Goal: Task Accomplishment & Management: Manage account settings

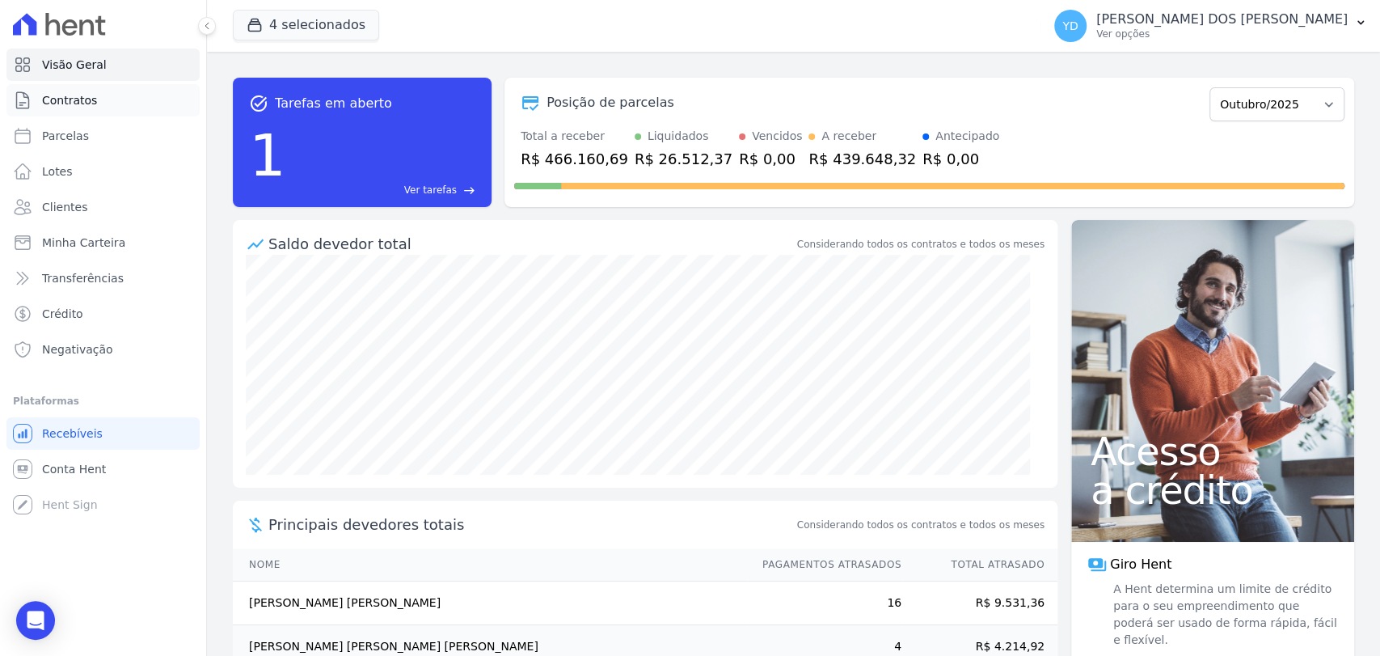
click at [111, 92] on link "Contratos" at bounding box center [102, 100] width 193 height 32
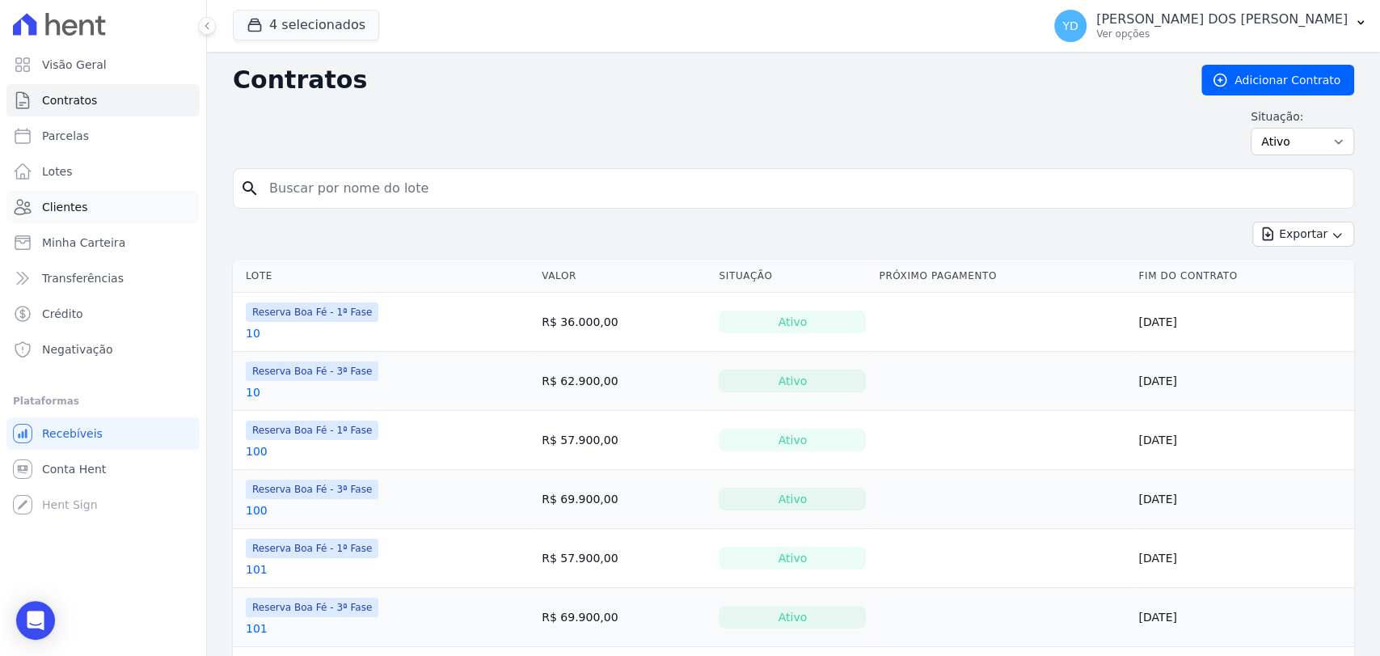
click at [138, 211] on link "Clientes" at bounding box center [102, 207] width 193 height 32
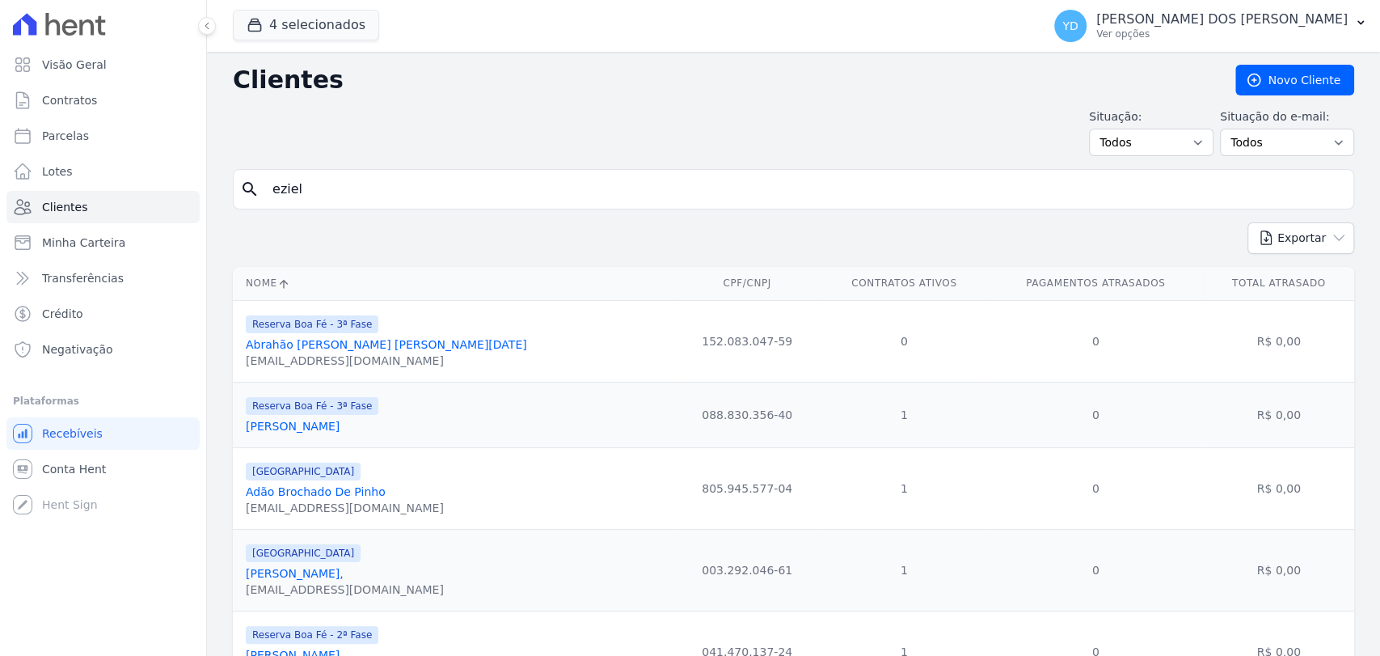
click at [392, 186] on input "eziel" at bounding box center [805, 189] width 1084 height 32
click at [392, 186] on input "search" at bounding box center [805, 189] width 1084 height 32
type input "woodson"
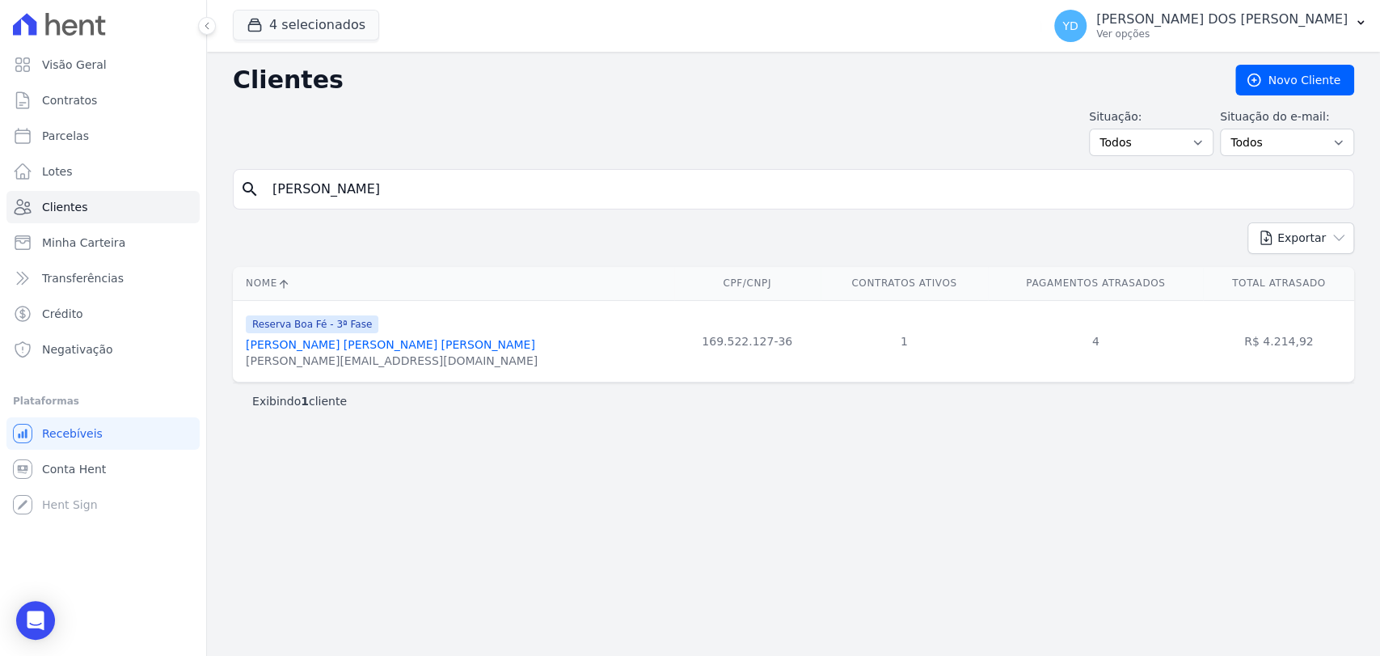
click at [308, 344] on link "Woodson Sahuan Rodrigues Mattos" at bounding box center [390, 344] width 289 height 13
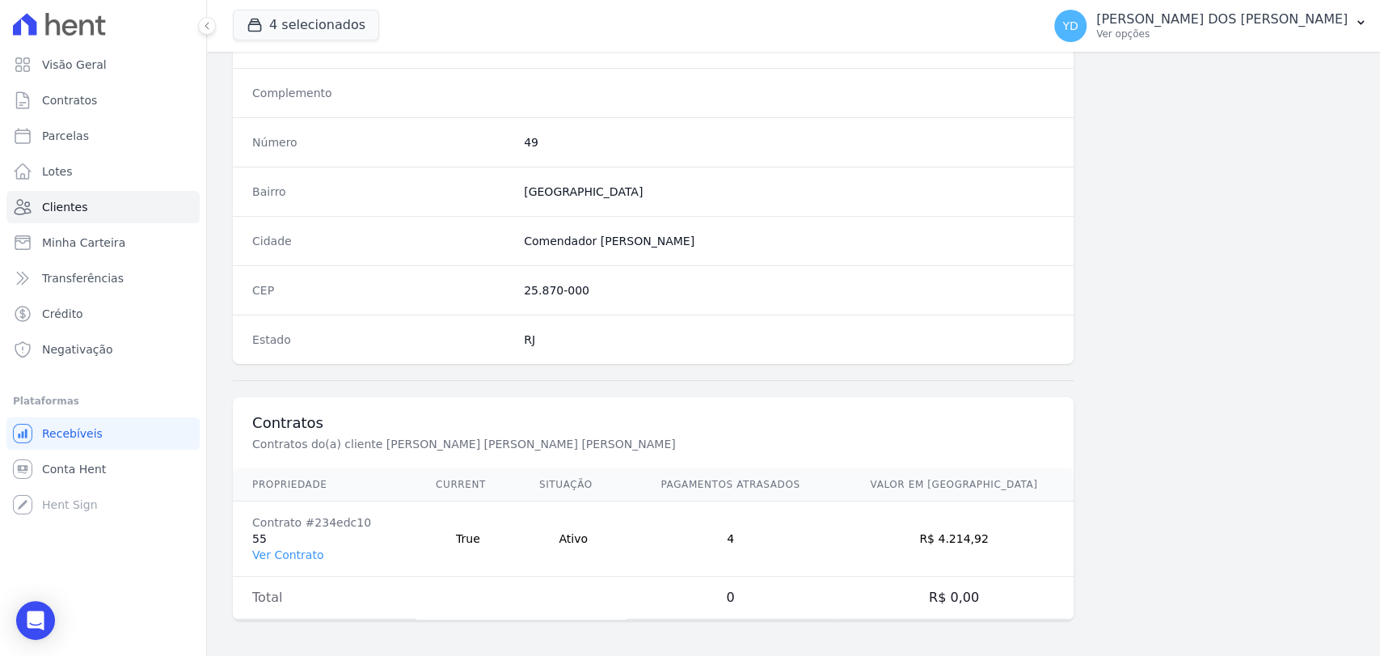
scroll to position [854, 0]
click at [307, 548] on link "Ver Contrato" at bounding box center [287, 554] width 71 height 13
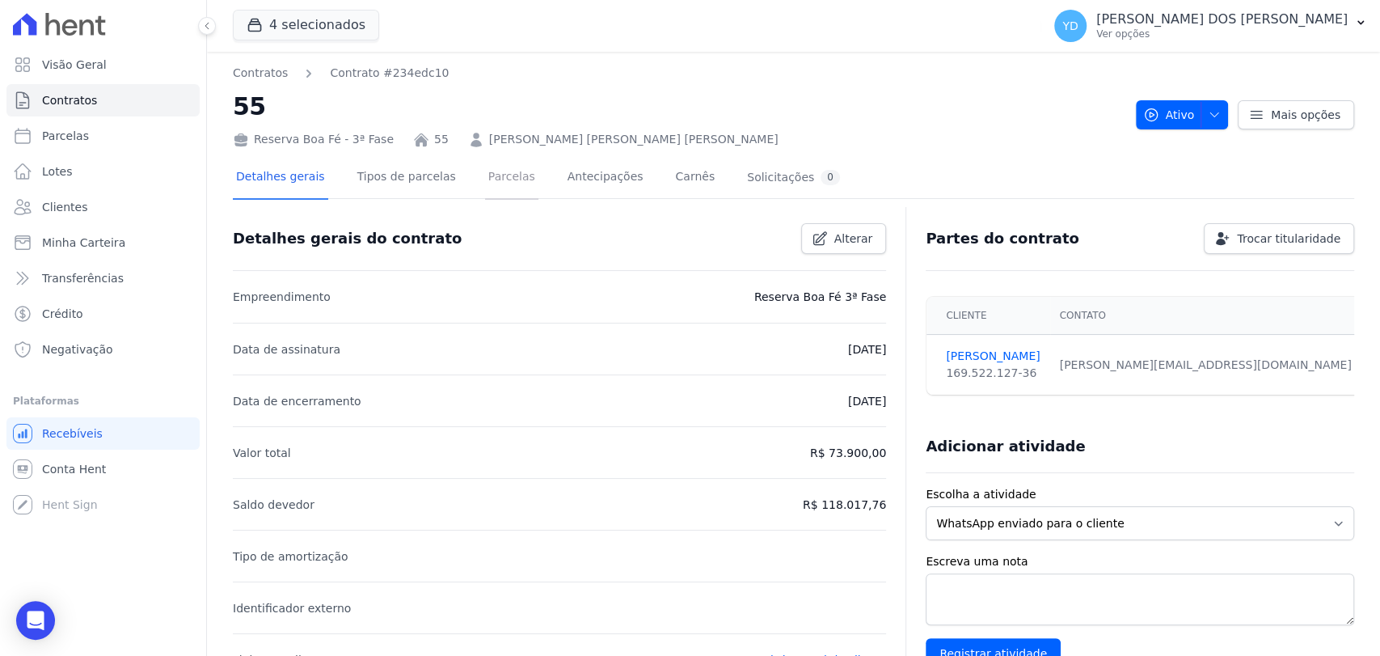
click at [485, 175] on link "Parcelas" at bounding box center [511, 178] width 53 height 43
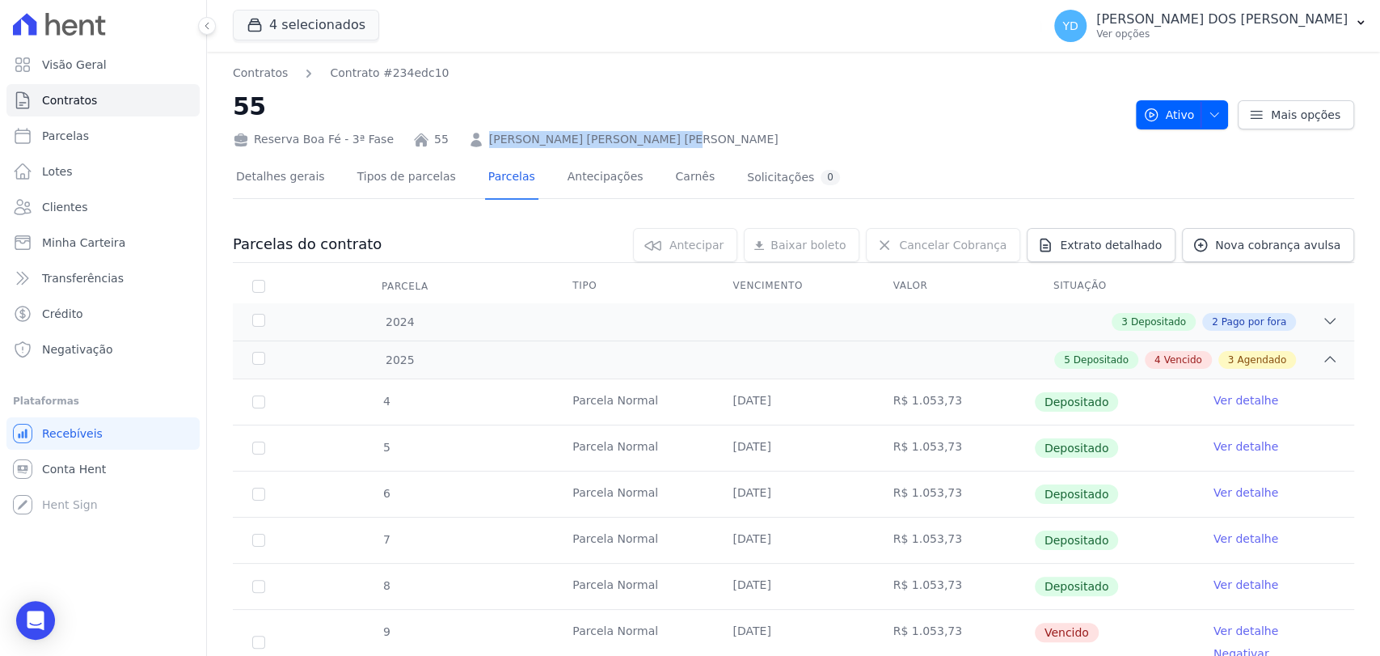
drag, startPoint x: 694, startPoint y: 135, endPoint x: 471, endPoint y: 136, distance: 223.1
click at [471, 136] on div "Reserva Boa Fé - 3ª Fase 55 WOODSON SAHUAN RODRIGUES MATTOS" at bounding box center [678, 136] width 890 height 23
copy link "WOODSON [PERSON_NAME]"
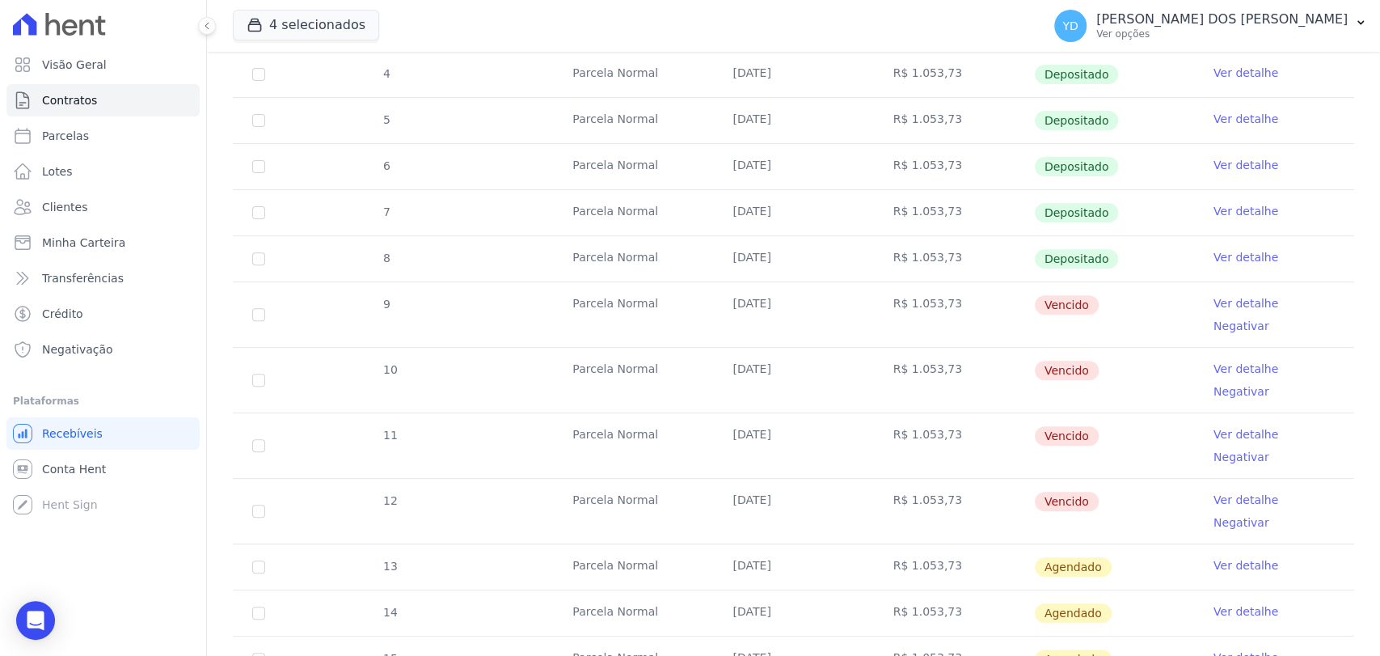
scroll to position [359, 0]
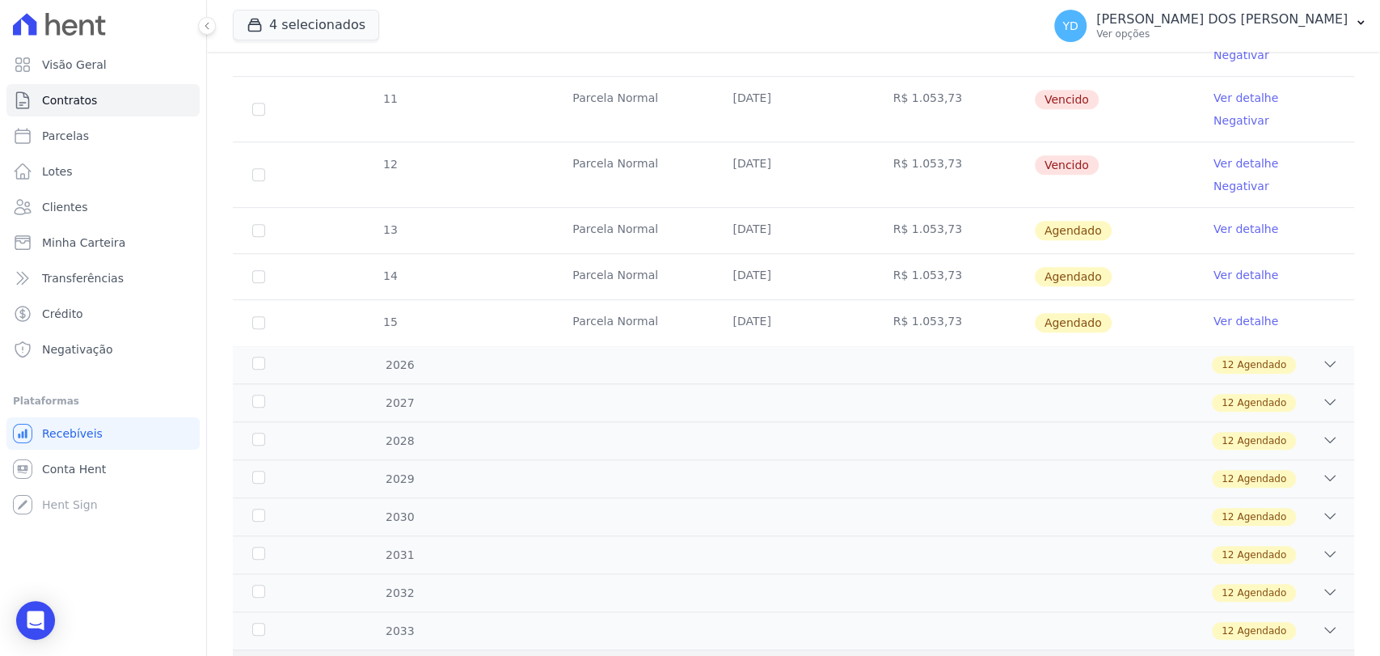
click at [788, 655] on div "9 Agendado" at bounding box center [848, 669] width 979 height 18
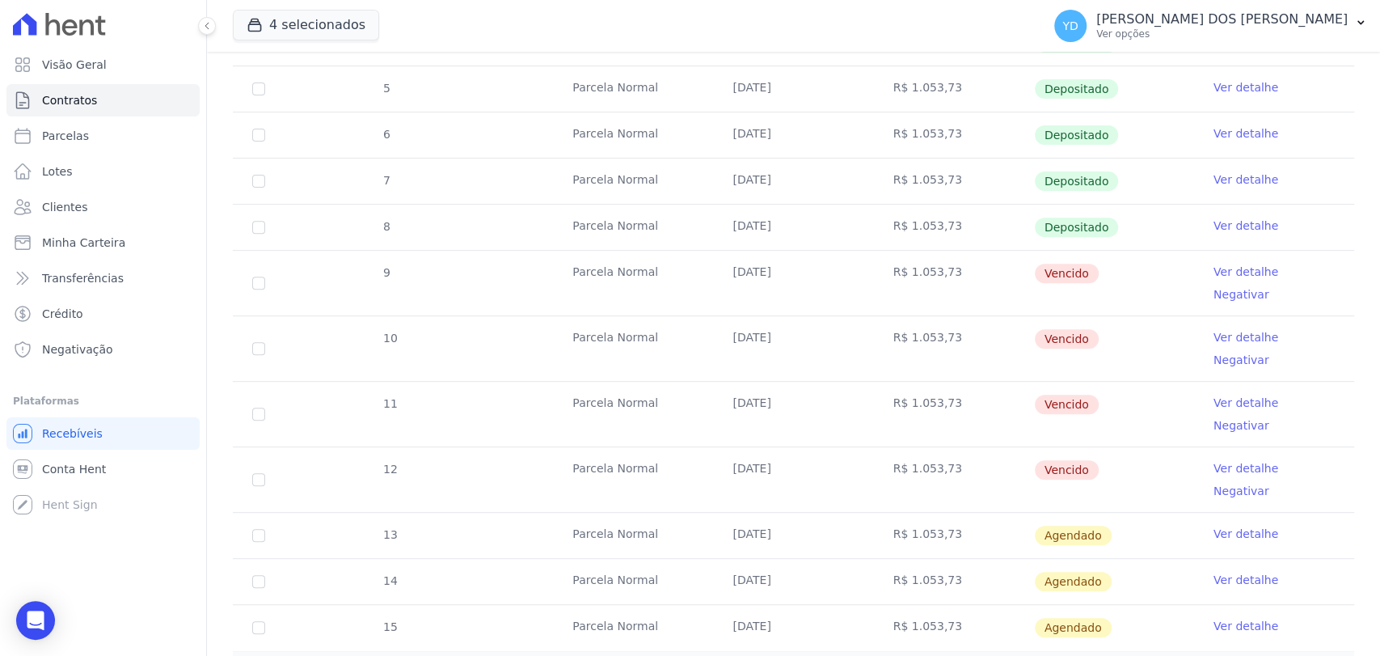
drag, startPoint x: 924, startPoint y: 260, endPoint x: 863, endPoint y: 260, distance: 61.4
click at [863, 260] on tr "9 Parcela Normal 25/06/2025 R$ 1.053,73 Vencido Ver detalhe Negativar" at bounding box center [793, 282] width 1121 height 65
copy tr "R$ 1.053,73"
click at [948, 270] on td "R$ 1.053,73" at bounding box center [954, 283] width 160 height 65
click at [264, 277] on input "checkbox" at bounding box center [258, 283] width 13 height 13
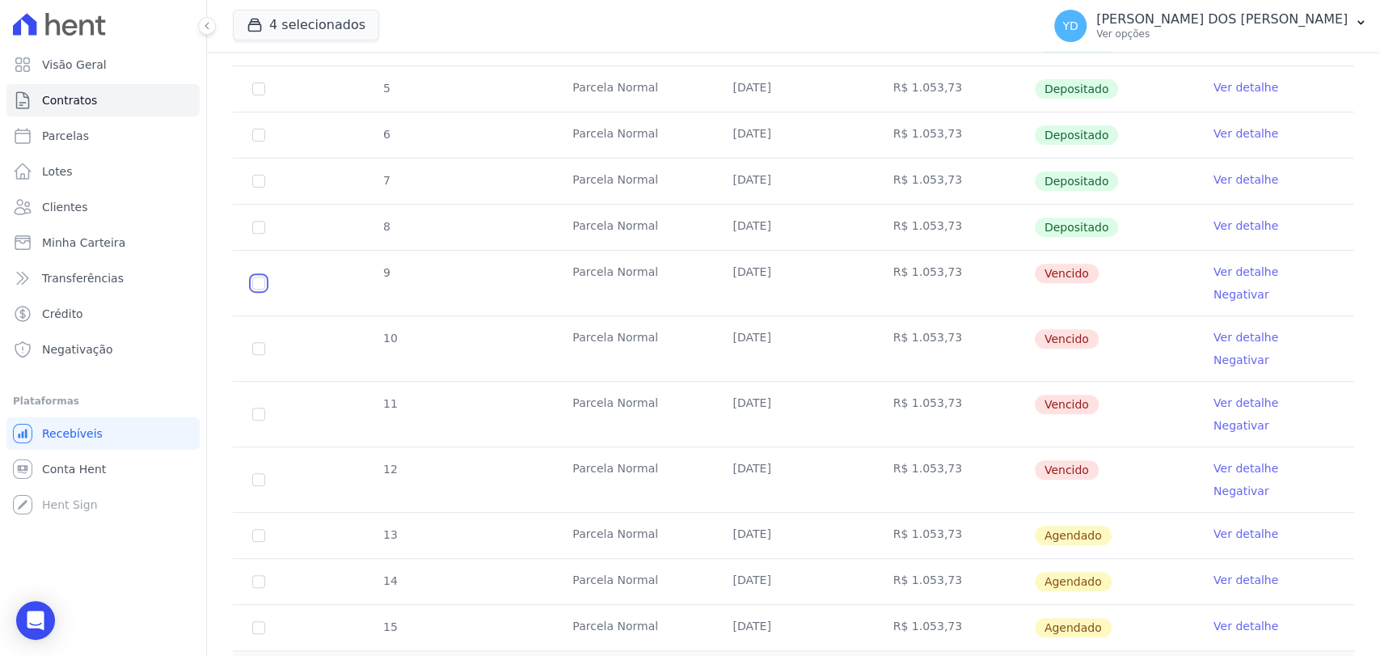
checkbox input "true"
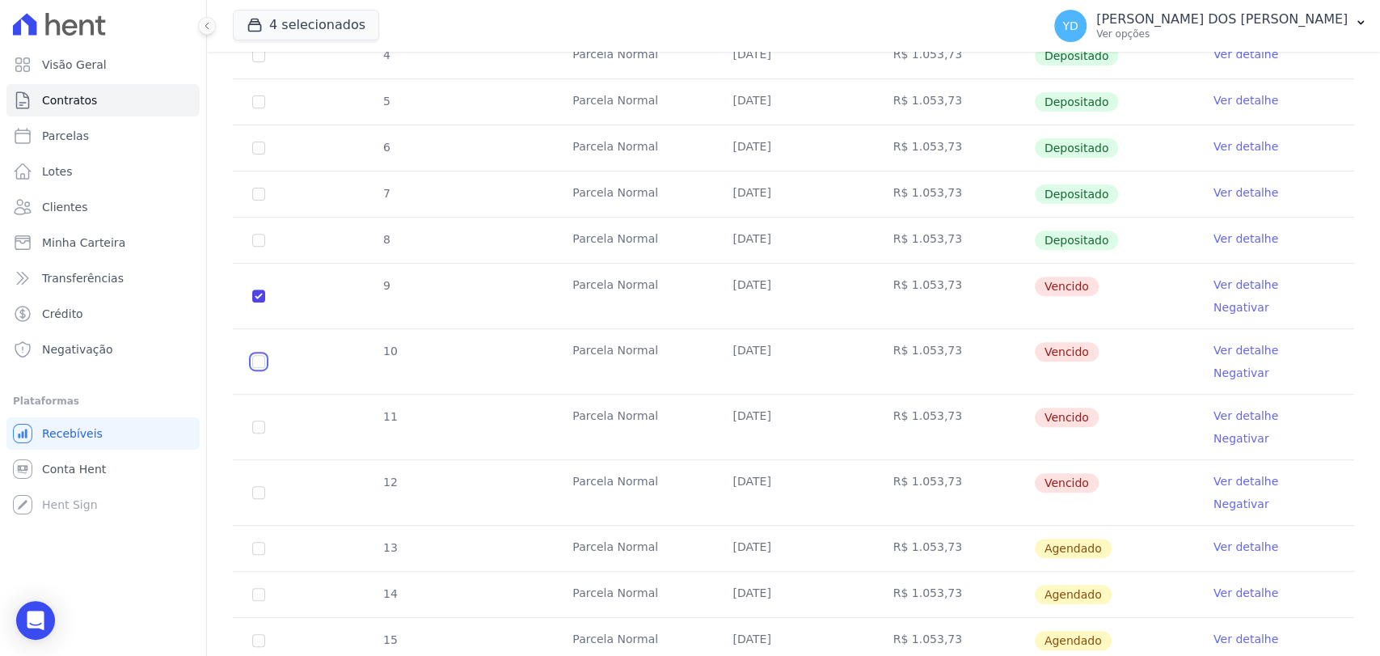
drag, startPoint x: 260, startPoint y: 312, endPoint x: 259, endPoint y: 325, distance: 13.0
click at [260, 355] on input "checkbox" at bounding box center [258, 361] width 13 height 13
checkbox input "true"
click at [253, 420] on input "checkbox" at bounding box center [258, 426] width 13 height 13
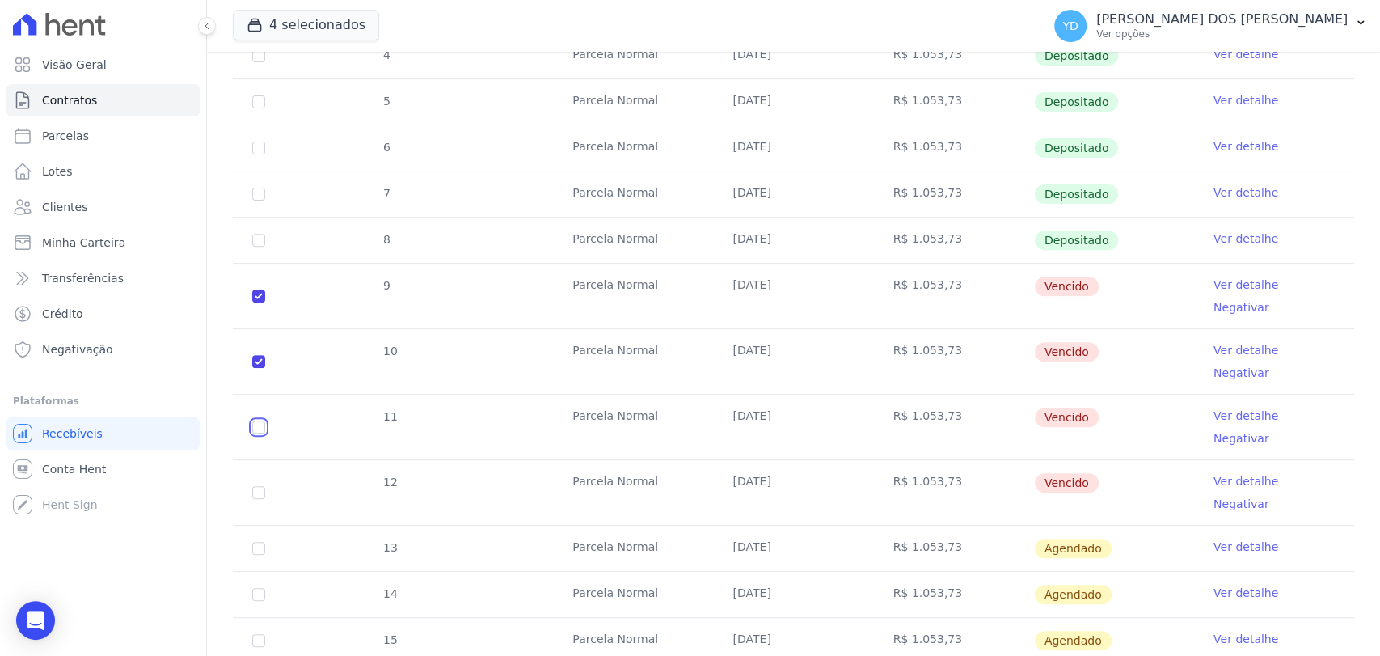
checkbox input "true"
click at [260, 486] on input "checkbox" at bounding box center [258, 492] width 13 height 13
checkbox input "true"
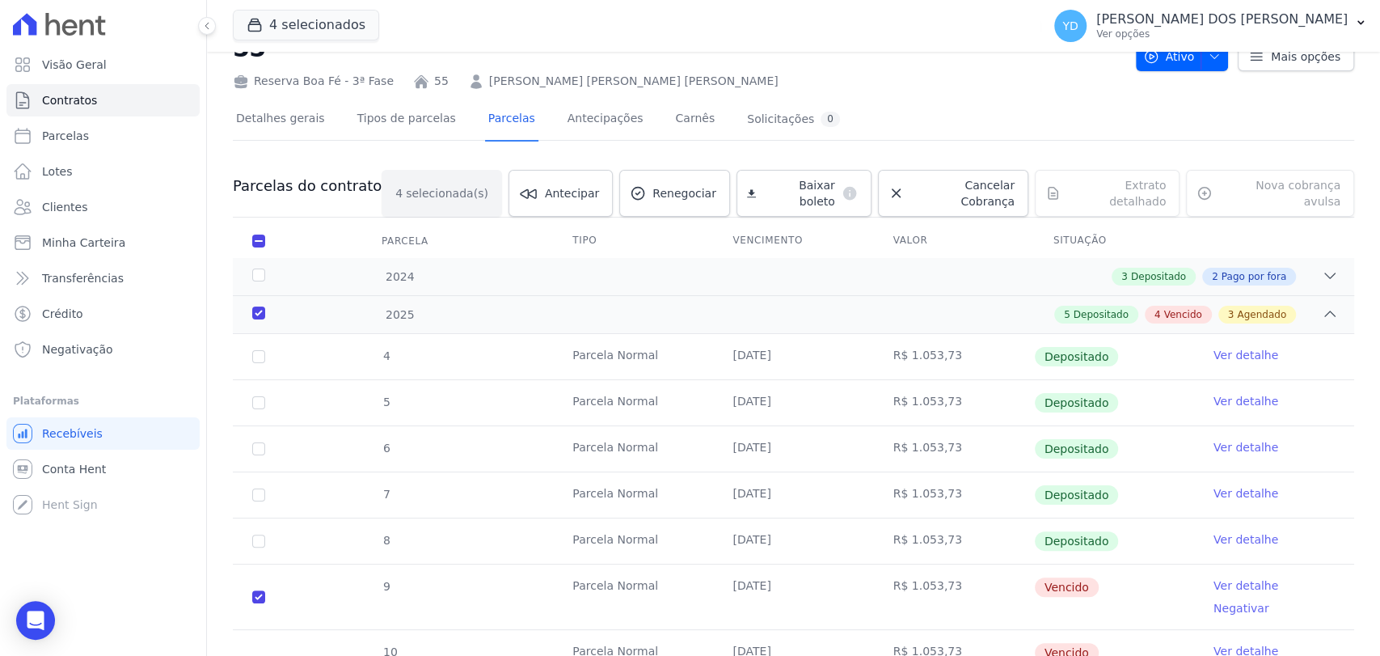
scroll to position [0, 0]
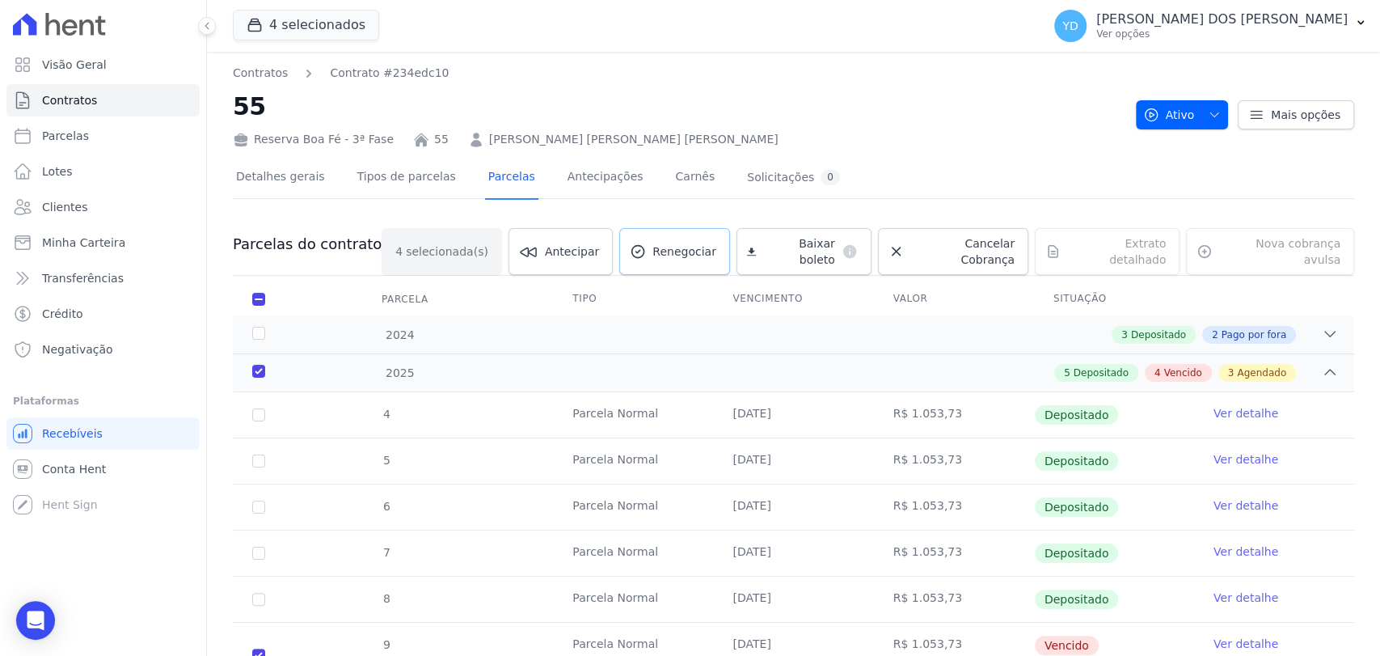
click at [643, 254] on link "Renegociar" at bounding box center [674, 251] width 111 height 47
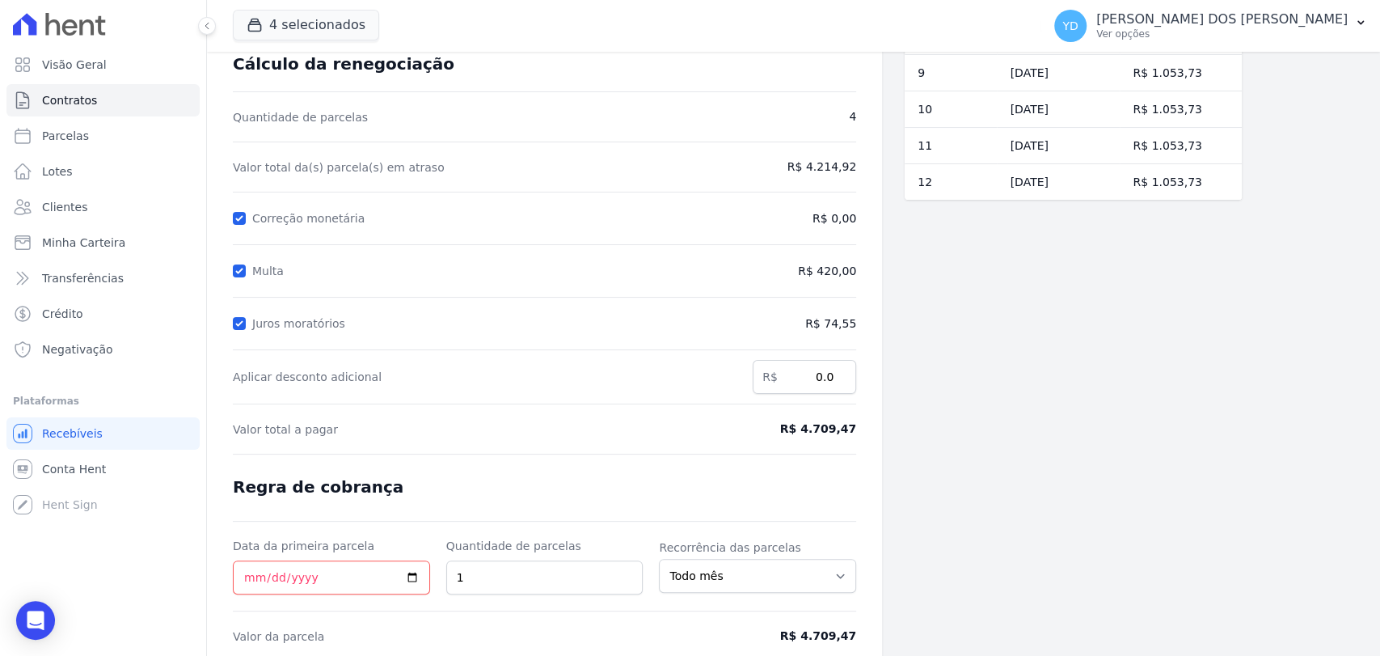
scroll to position [90, 0]
drag, startPoint x: 791, startPoint y: 433, endPoint x: 816, endPoint y: 399, distance: 42.2
click at [861, 429] on div "Contratos Contrato #234edc10 Renegociação de parcelas Renegociação de parcelas …" at bounding box center [544, 341] width 675 height 758
copy span "R$ 4.709,47"
click at [289, 205] on form "Cálculo da renegociação Quantidade de parcelas 4 Valor total da(s) parcela(s) e…" at bounding box center [544, 380] width 623 height 654
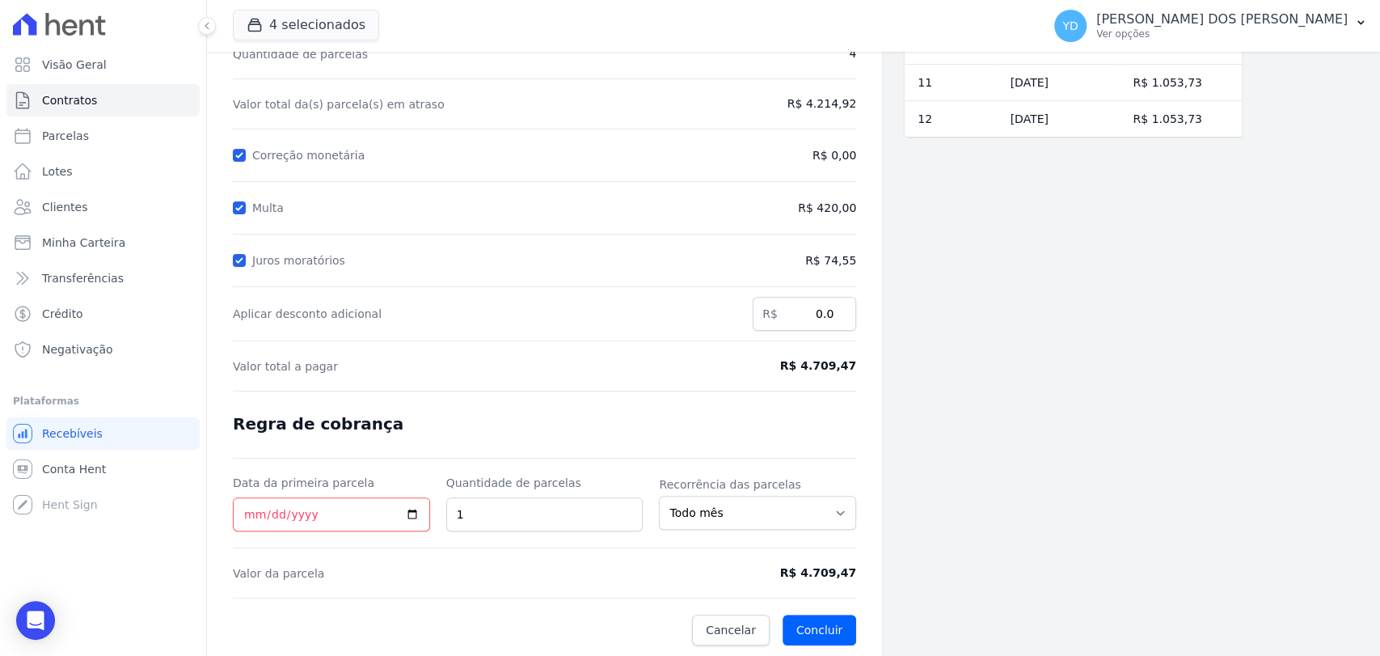
scroll to position [153, 0]
click at [750, 626] on span "Cancelar" at bounding box center [731, 629] width 50 height 16
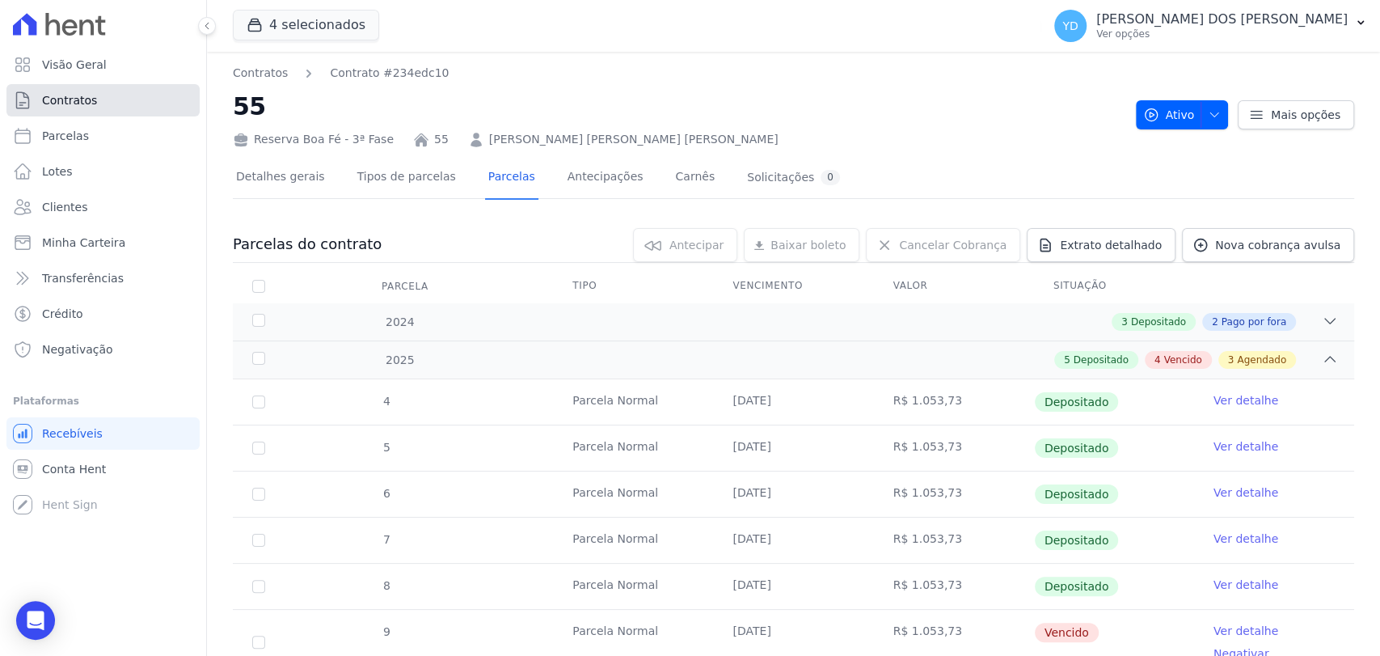
click at [45, 88] on link "Contratos" at bounding box center [102, 100] width 193 height 32
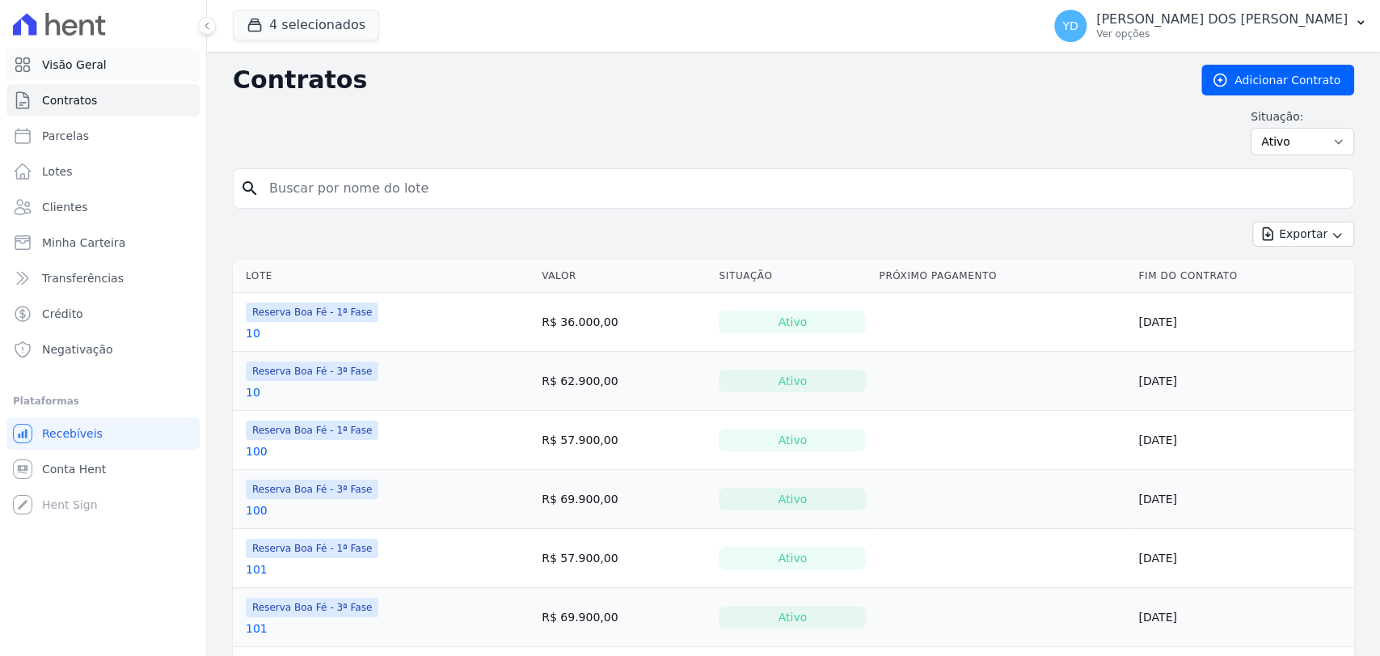
click at [44, 70] on span "Visão Geral" at bounding box center [74, 65] width 65 height 16
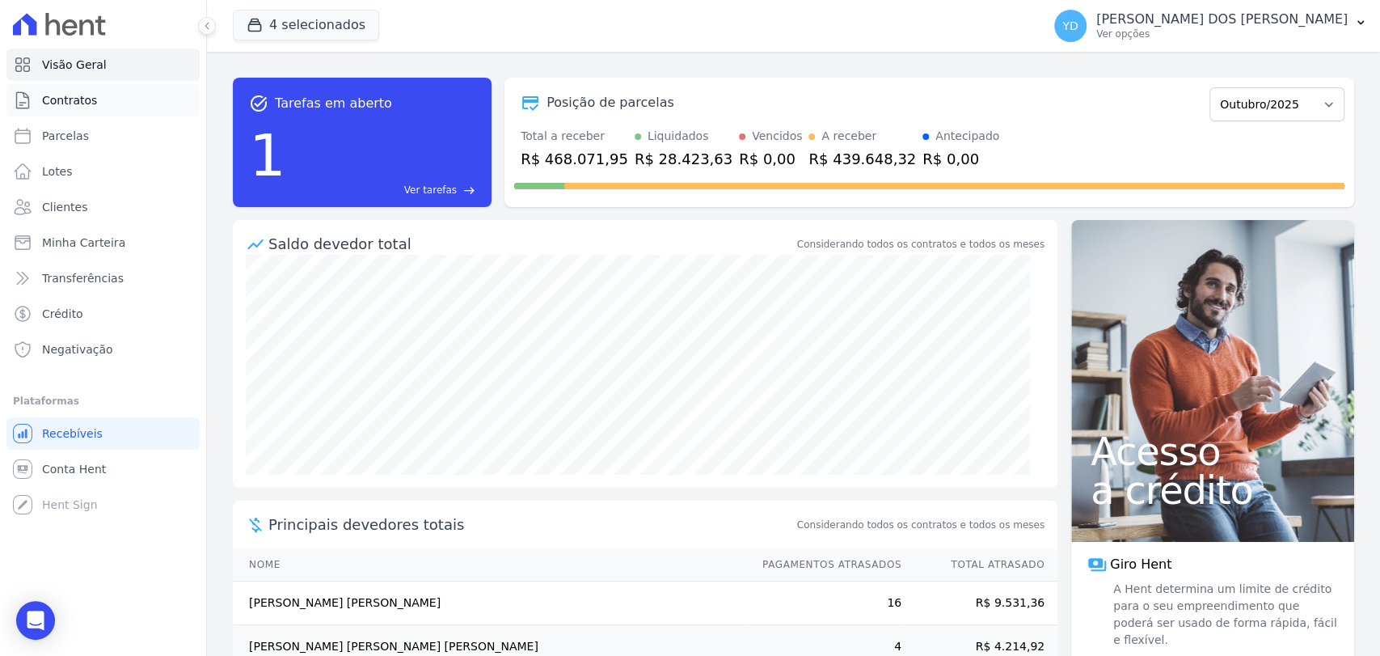
click at [105, 114] on link "Contratos" at bounding box center [102, 100] width 193 height 32
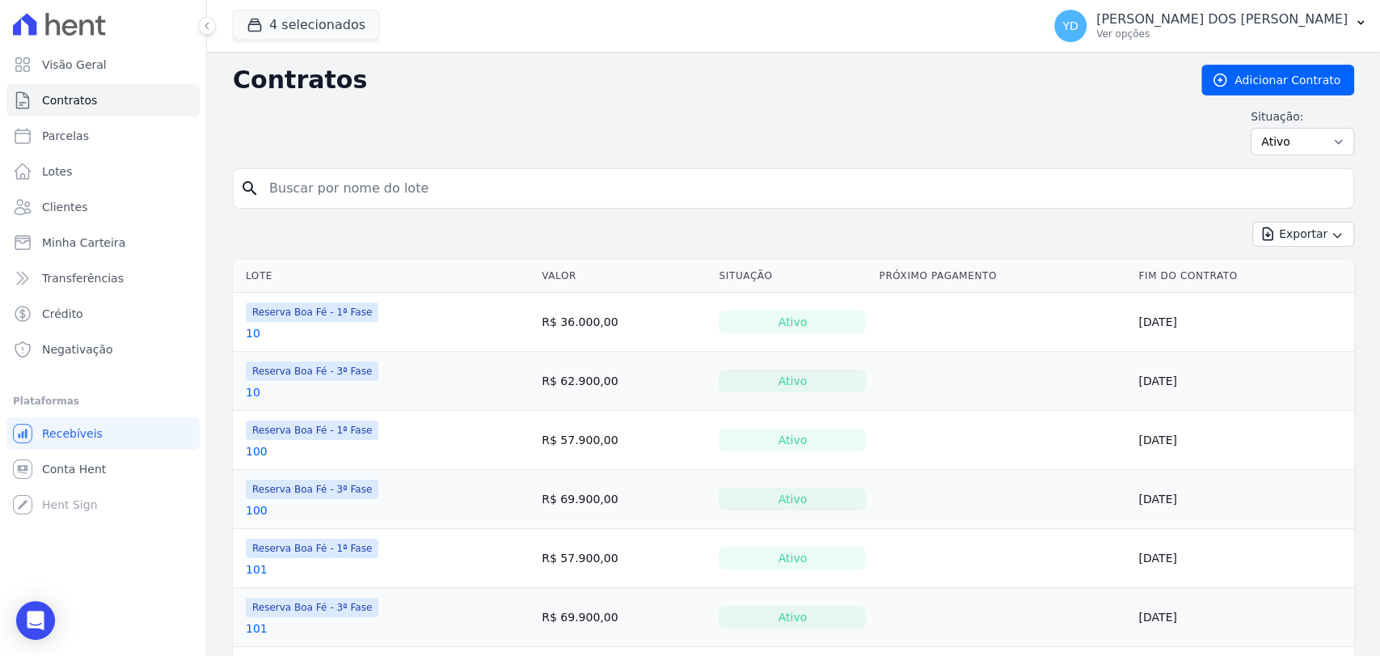
click at [389, 201] on input "search" at bounding box center [803, 188] width 1087 height 32
click at [389, 201] on input "renata" at bounding box center [803, 188] width 1087 height 32
click at [388, 201] on input "renata" at bounding box center [803, 188] width 1087 height 32
type input "renata"
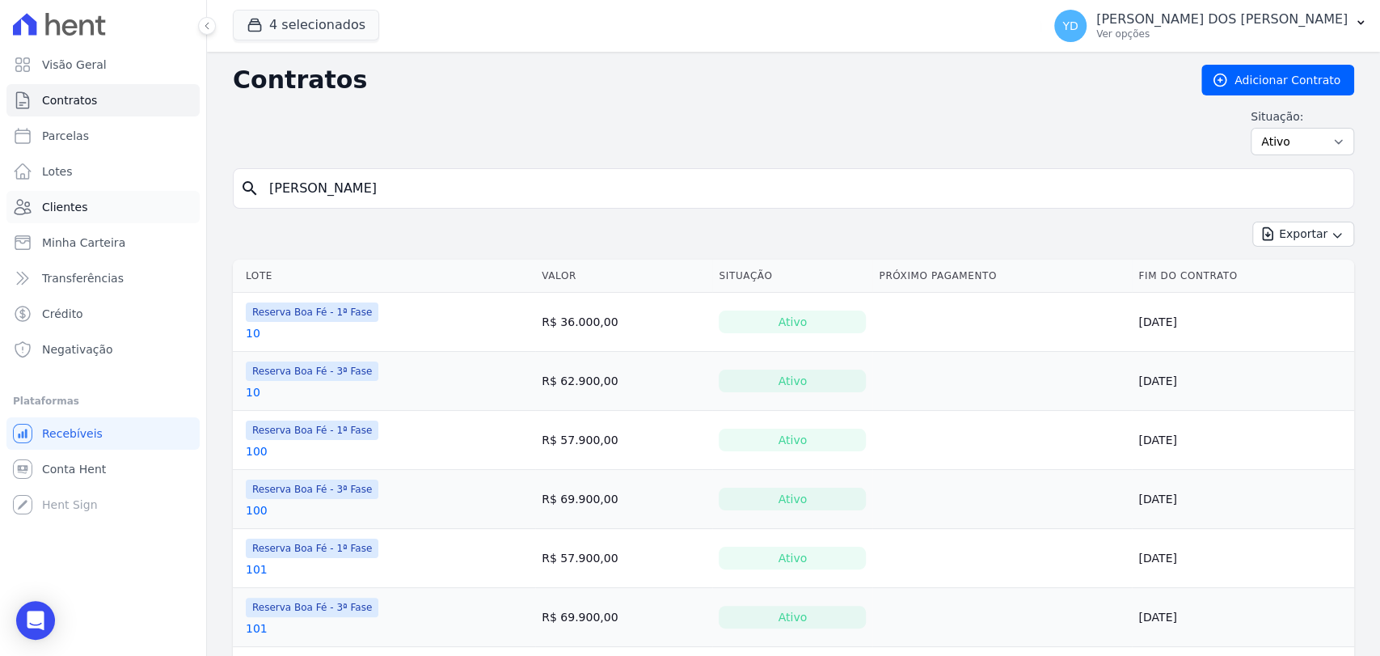
click at [118, 196] on link "Clientes" at bounding box center [102, 207] width 193 height 32
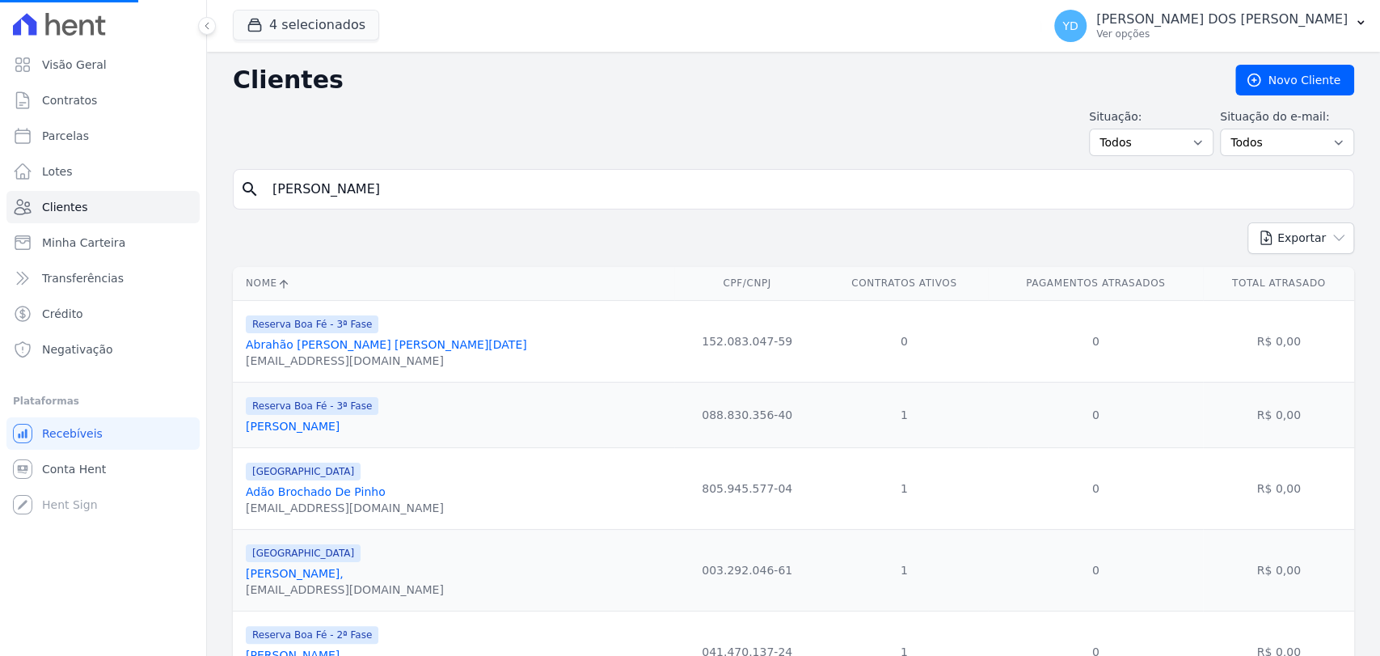
click at [416, 190] on input "woodson" at bounding box center [805, 189] width 1084 height 32
click at [416, 190] on input "search" at bounding box center [805, 189] width 1084 height 32
paste input "renata"
type input "renata"
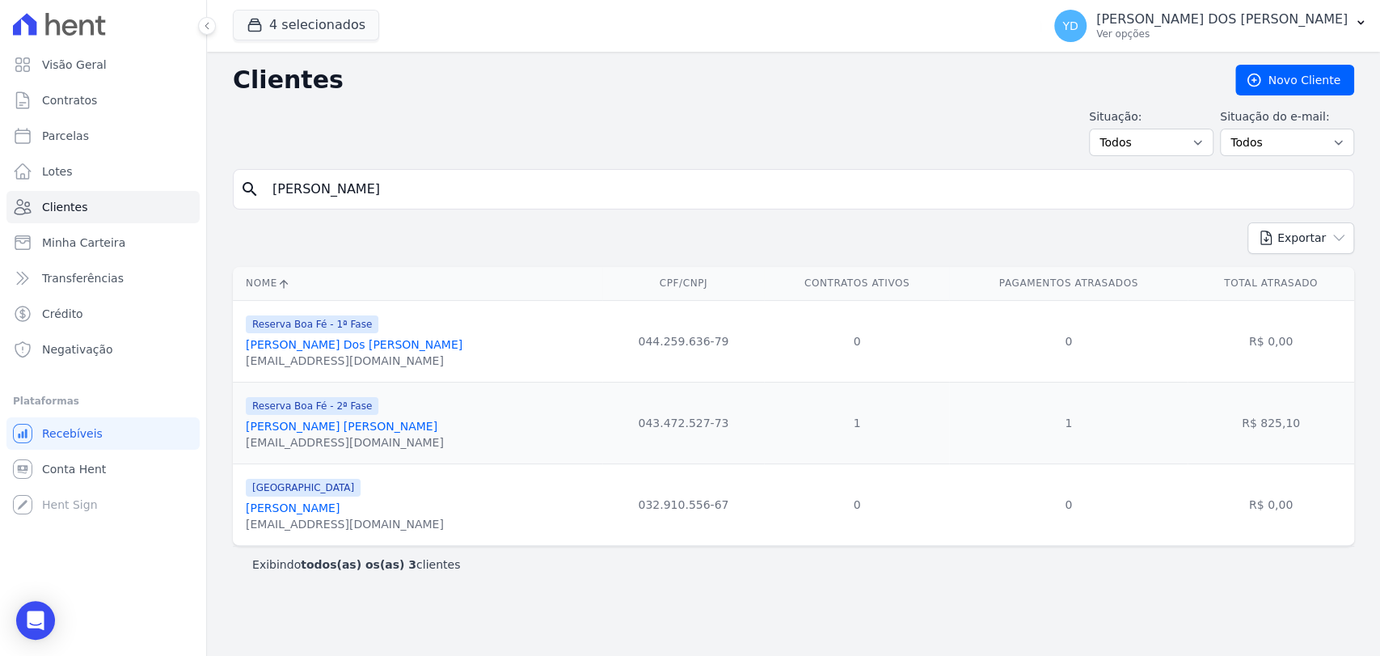
click at [353, 424] on link "Renata Cristina Fonseca" at bounding box center [342, 426] width 192 height 13
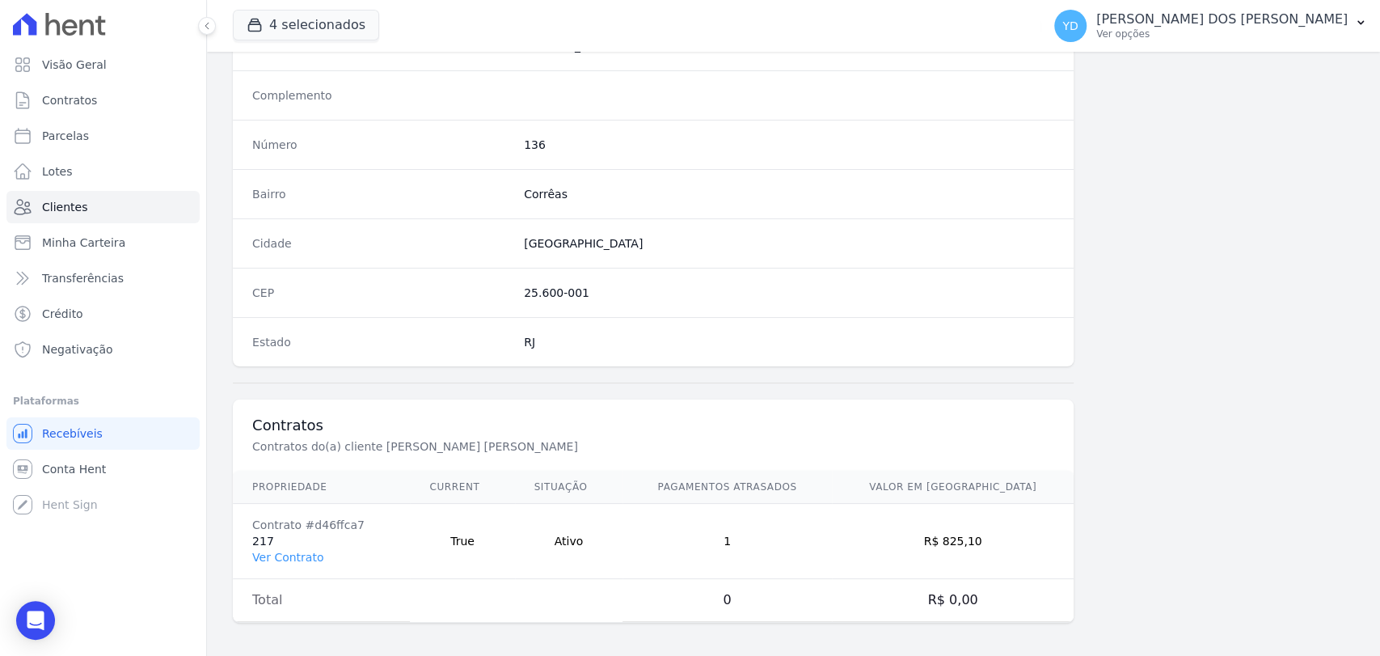
scroll to position [854, 0]
click at [310, 558] on td "Contrato #d46ffca7 217 Ver Contrato" at bounding box center [321, 538] width 177 height 75
click at [303, 551] on link "Ver Contrato" at bounding box center [287, 554] width 71 height 13
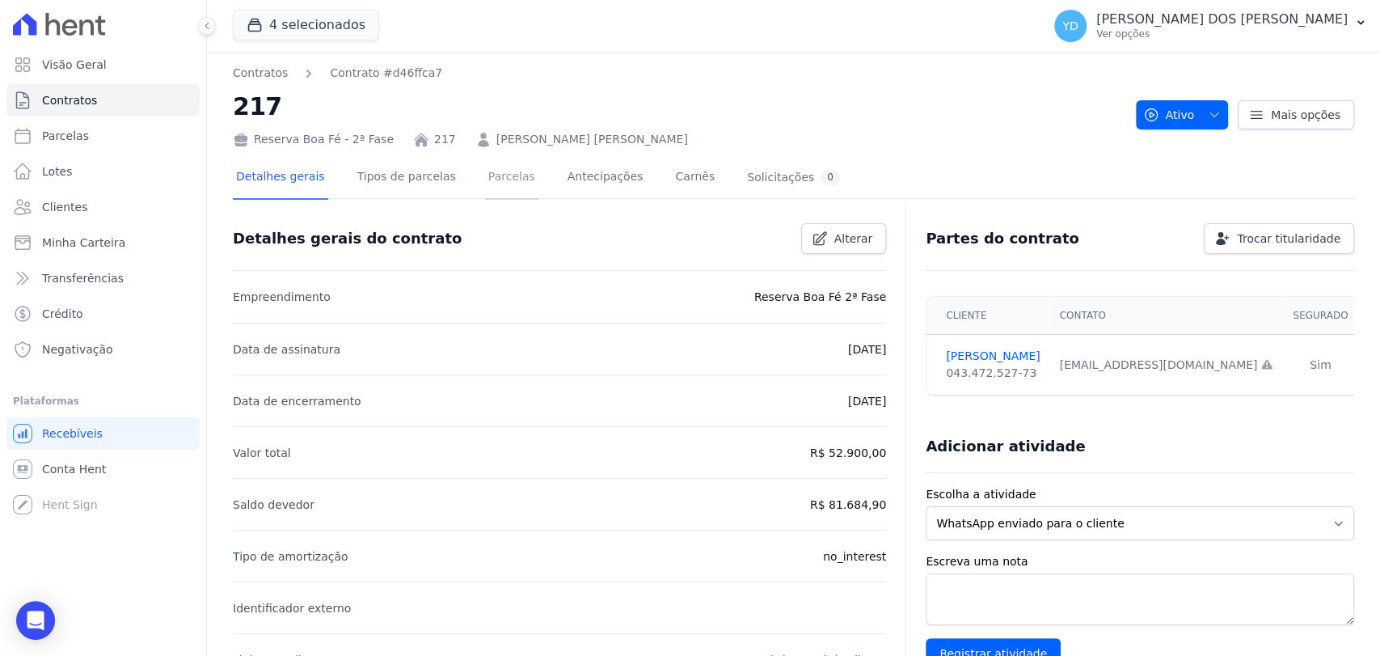
click at [494, 176] on link "Parcelas" at bounding box center [511, 178] width 53 height 43
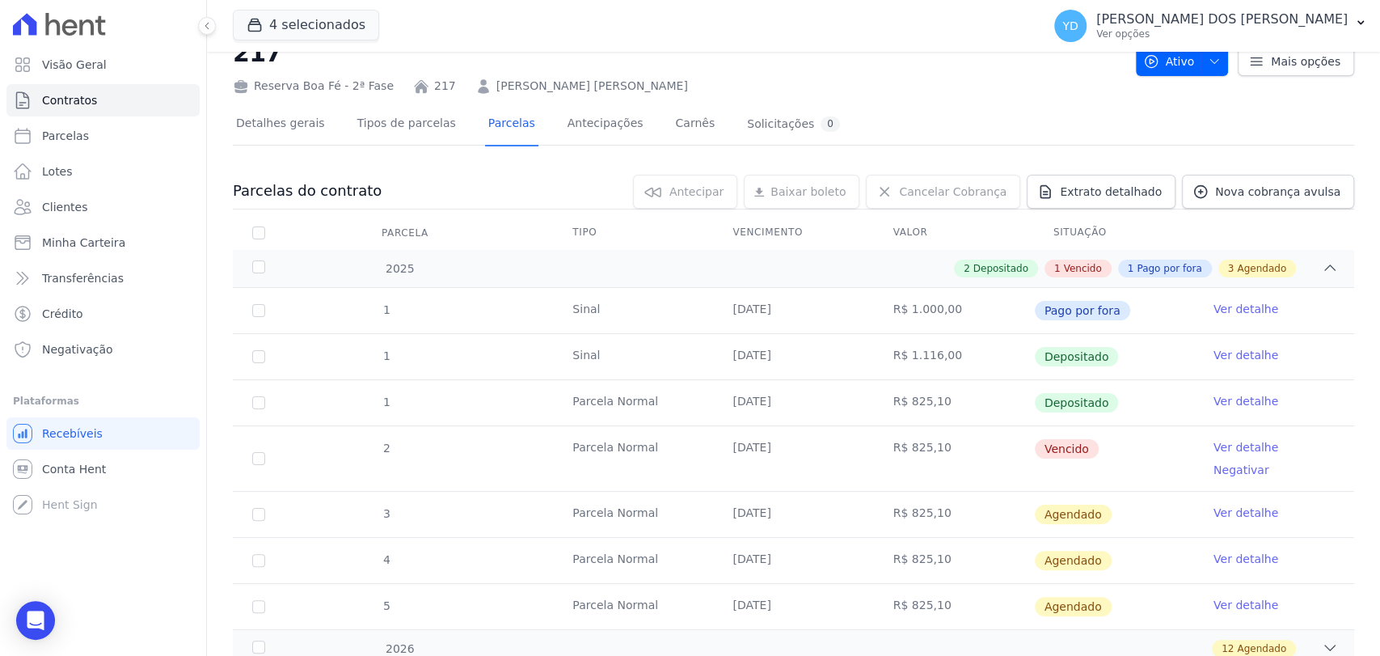
scroll to position [179, 0]
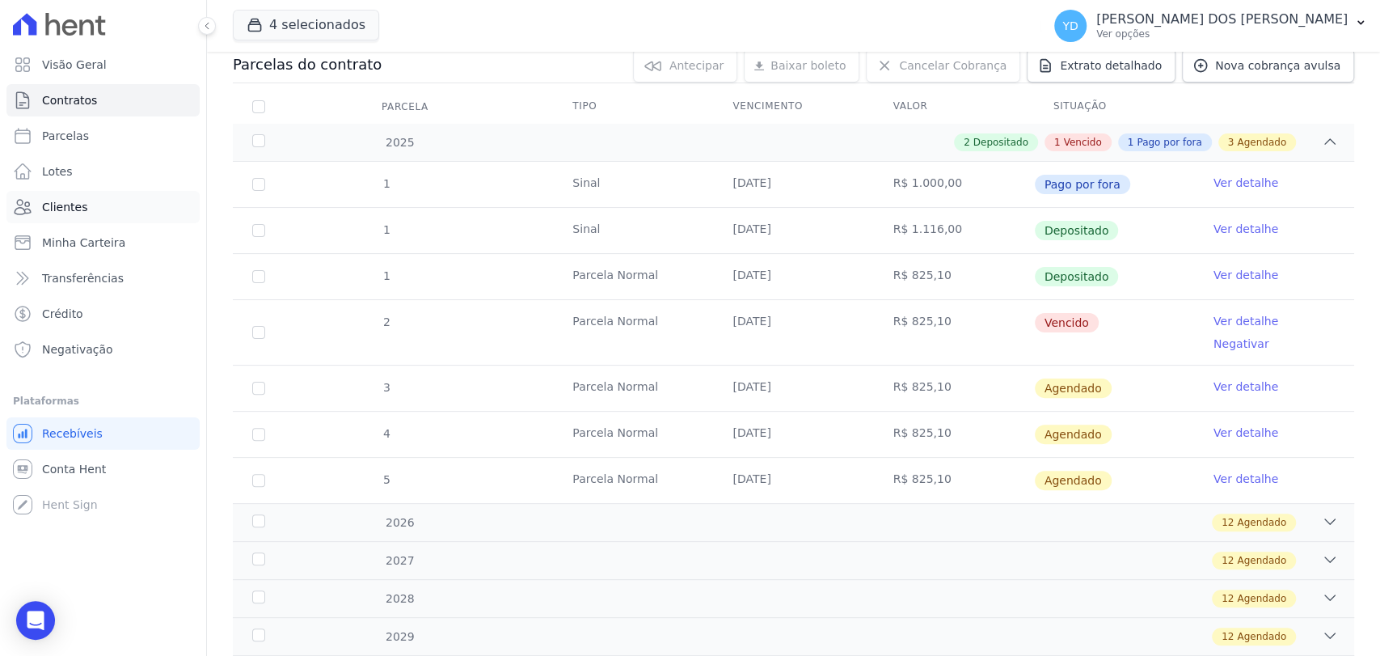
click at [103, 211] on link "Clientes" at bounding box center [102, 207] width 193 height 32
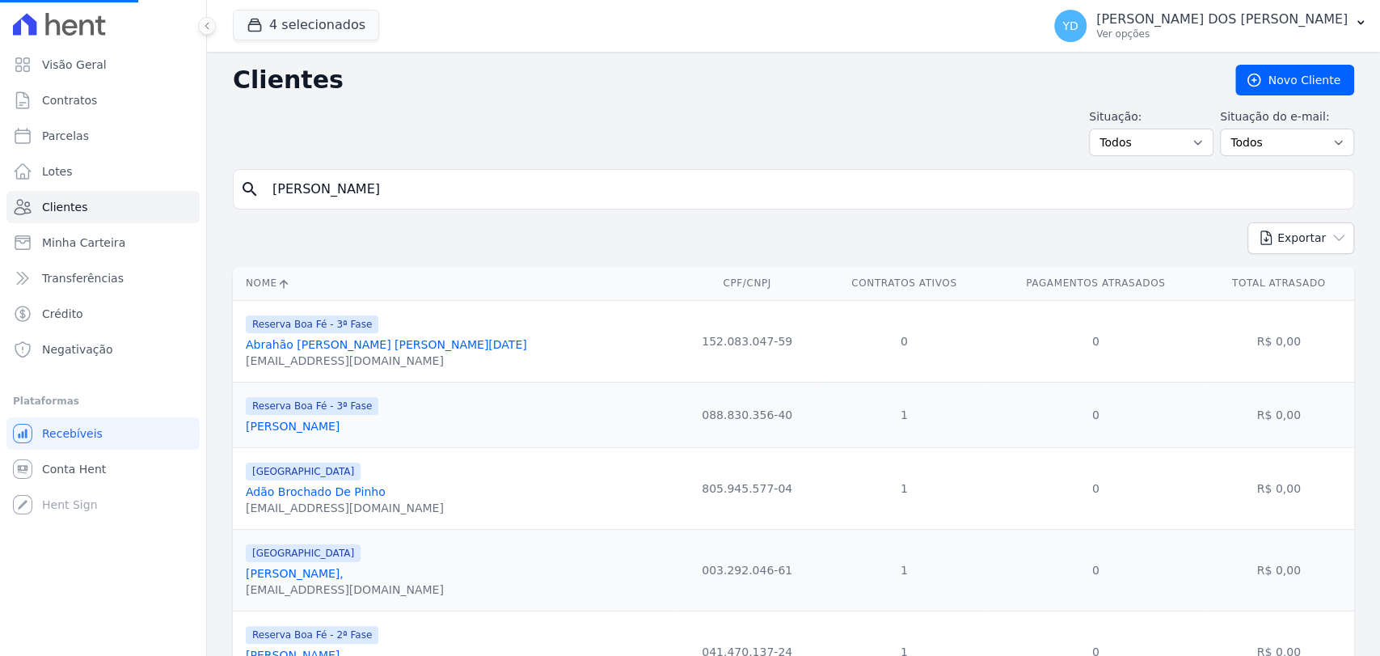
click at [429, 175] on input "renata" at bounding box center [805, 189] width 1084 height 32
click at [429, 175] on input "search" at bounding box center [805, 189] width 1084 height 32
type input "Woodson"
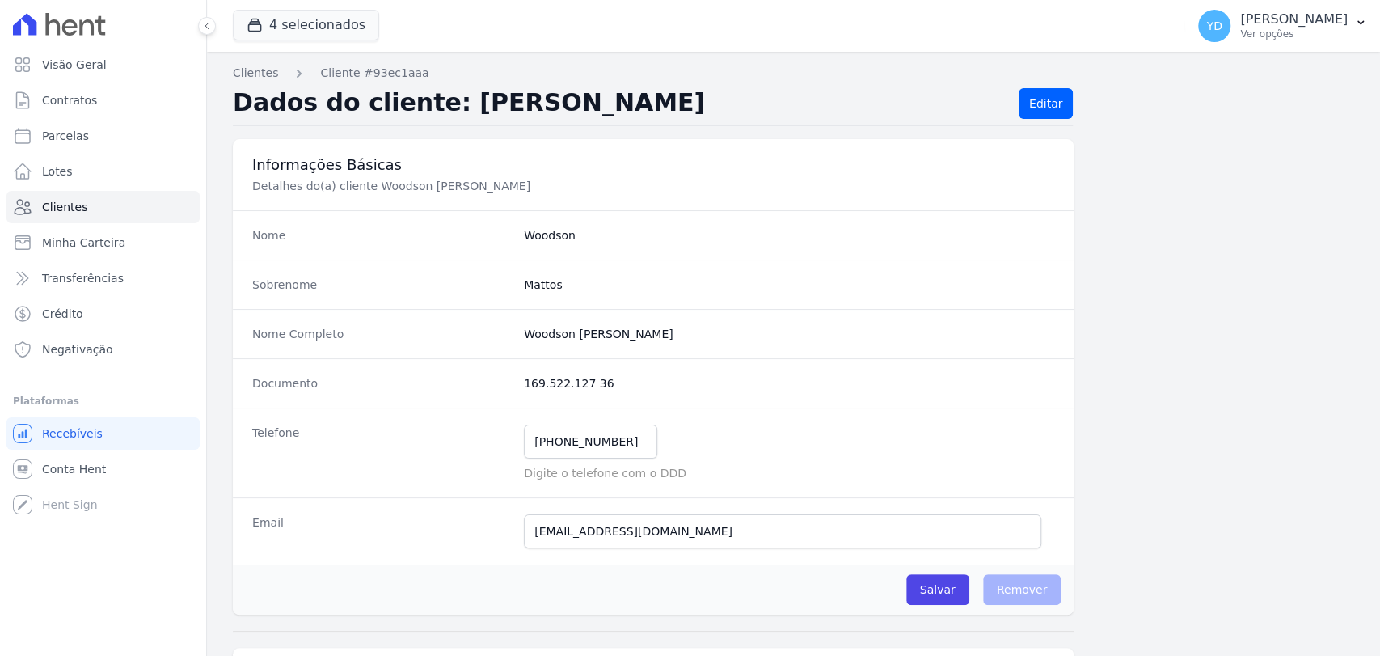
click at [584, 344] on div "Nome Completo Woodson Sahuan Rodrigues Mattos" at bounding box center [653, 333] width 841 height 49
click at [581, 343] on div "Nome Completo Woodson Sahuan Rodrigues Mattos" at bounding box center [653, 333] width 841 height 49
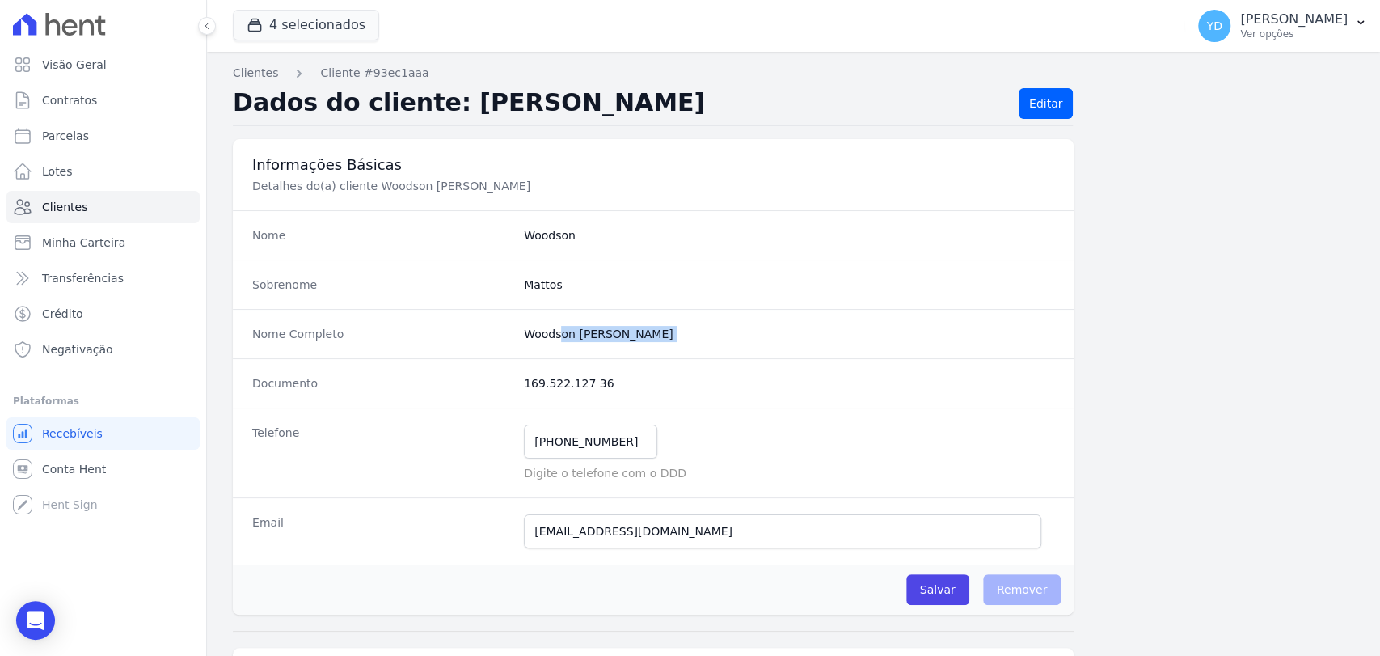
copy dl "Woodson Sahuan Rodrigues Mattos"
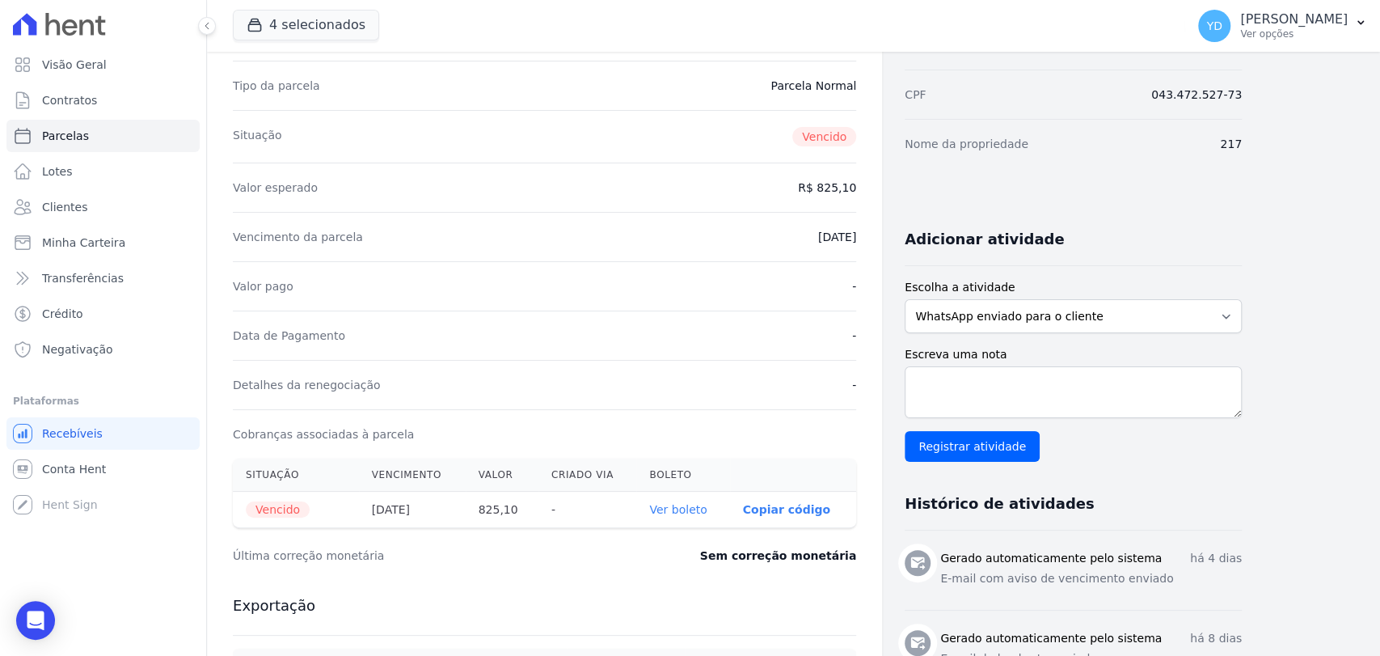
scroll to position [179, 0]
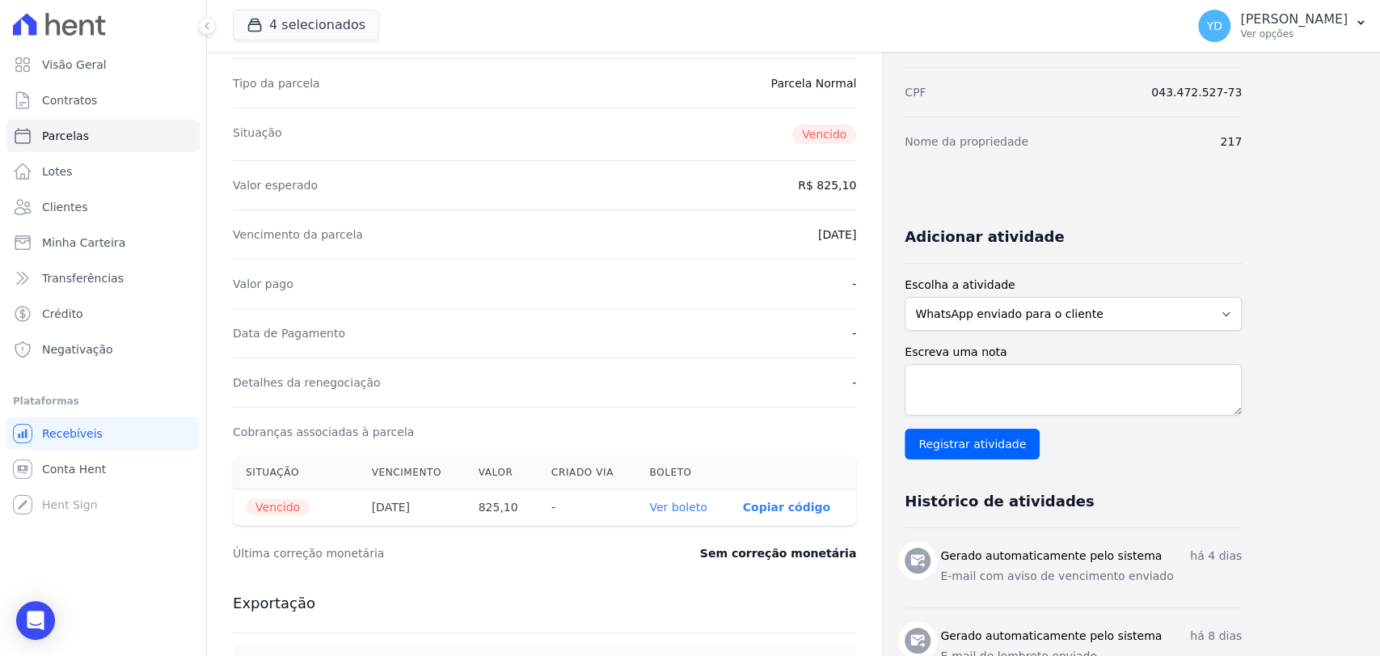
click at [684, 503] on link "Ver boleto" at bounding box center [677, 506] width 57 height 13
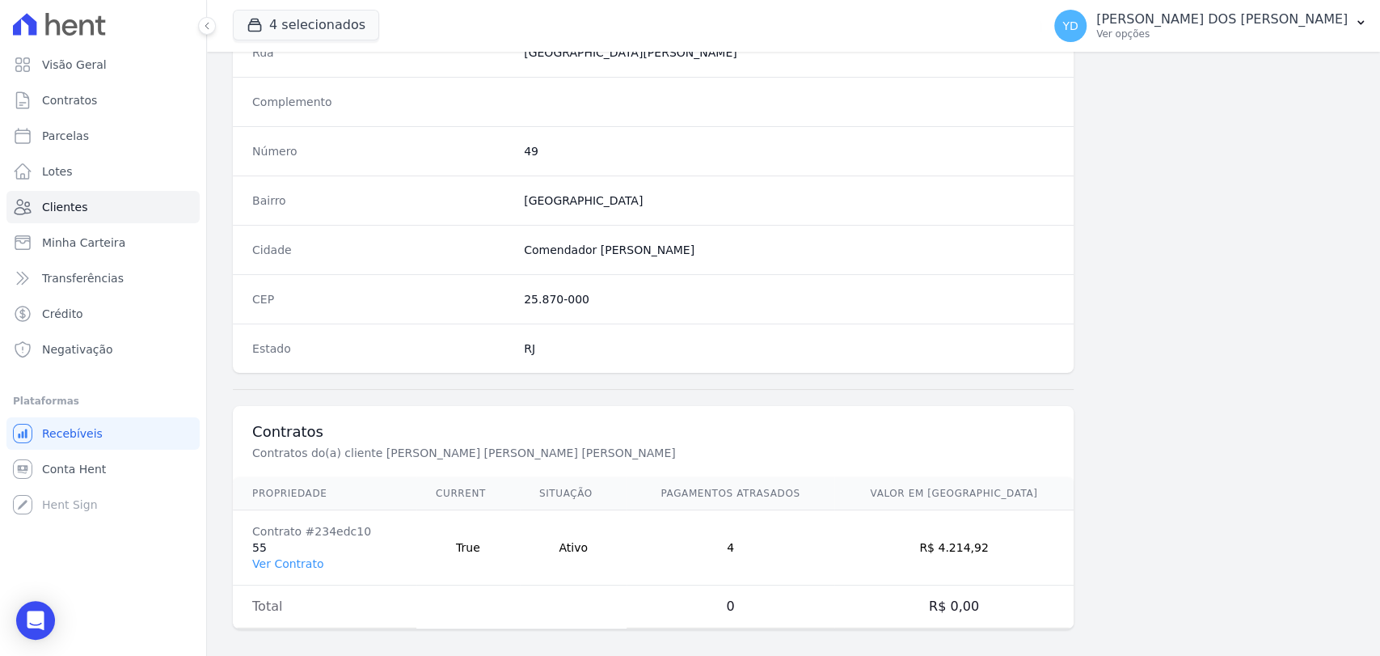
scroll to position [854, 0]
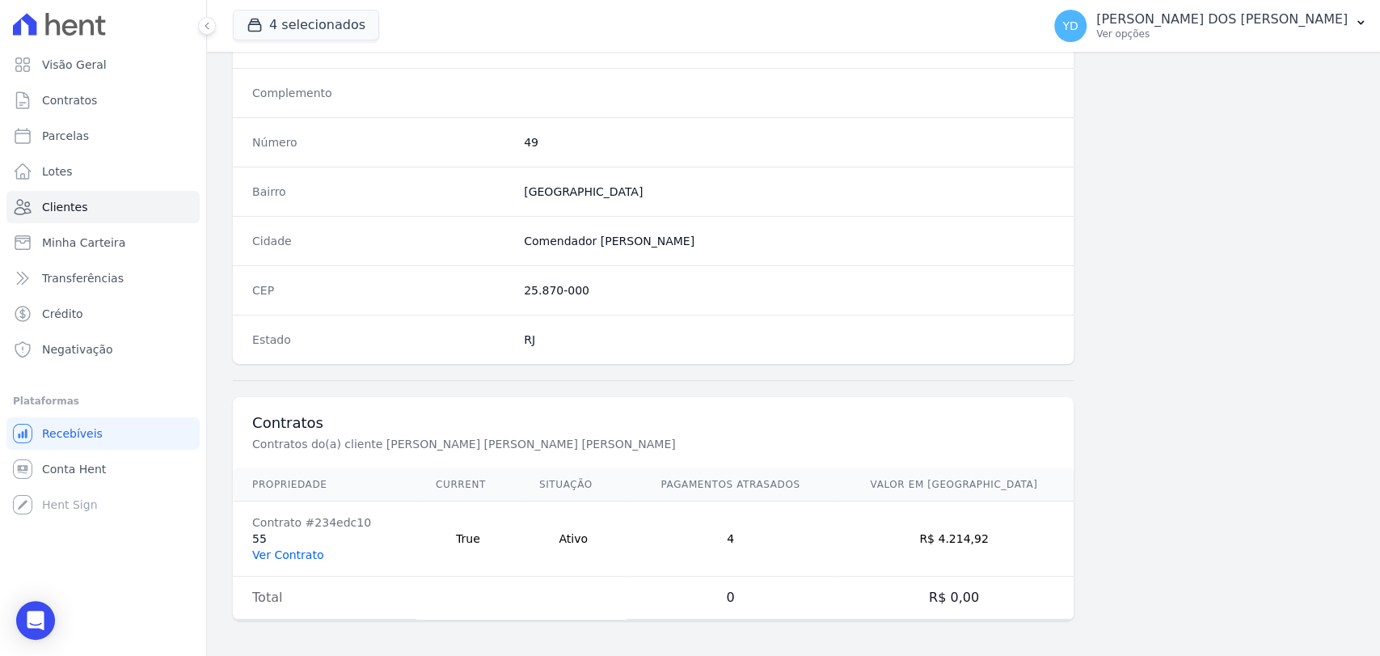
click at [301, 555] on link "Ver Contrato" at bounding box center [287, 554] width 71 height 13
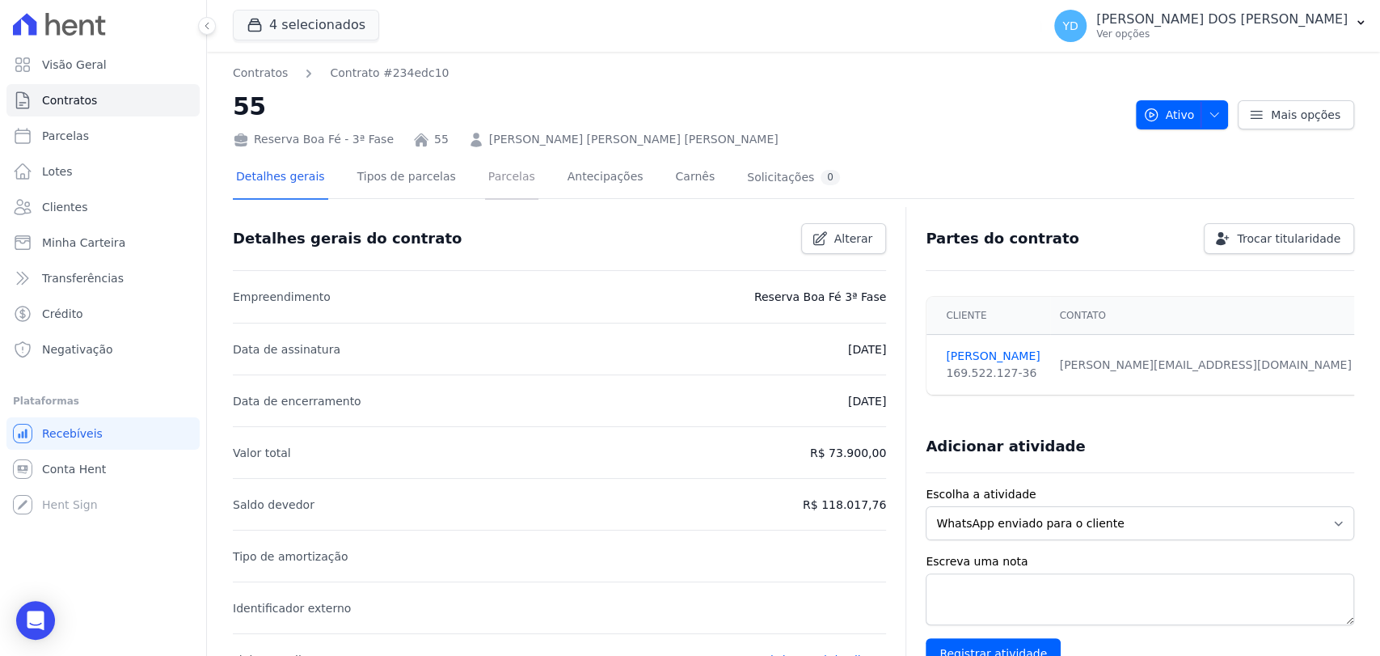
drag, startPoint x: 489, startPoint y: 197, endPoint x: 492, endPoint y: 186, distance: 11.6
click at [489, 196] on link "Parcelas" at bounding box center [511, 178] width 53 height 43
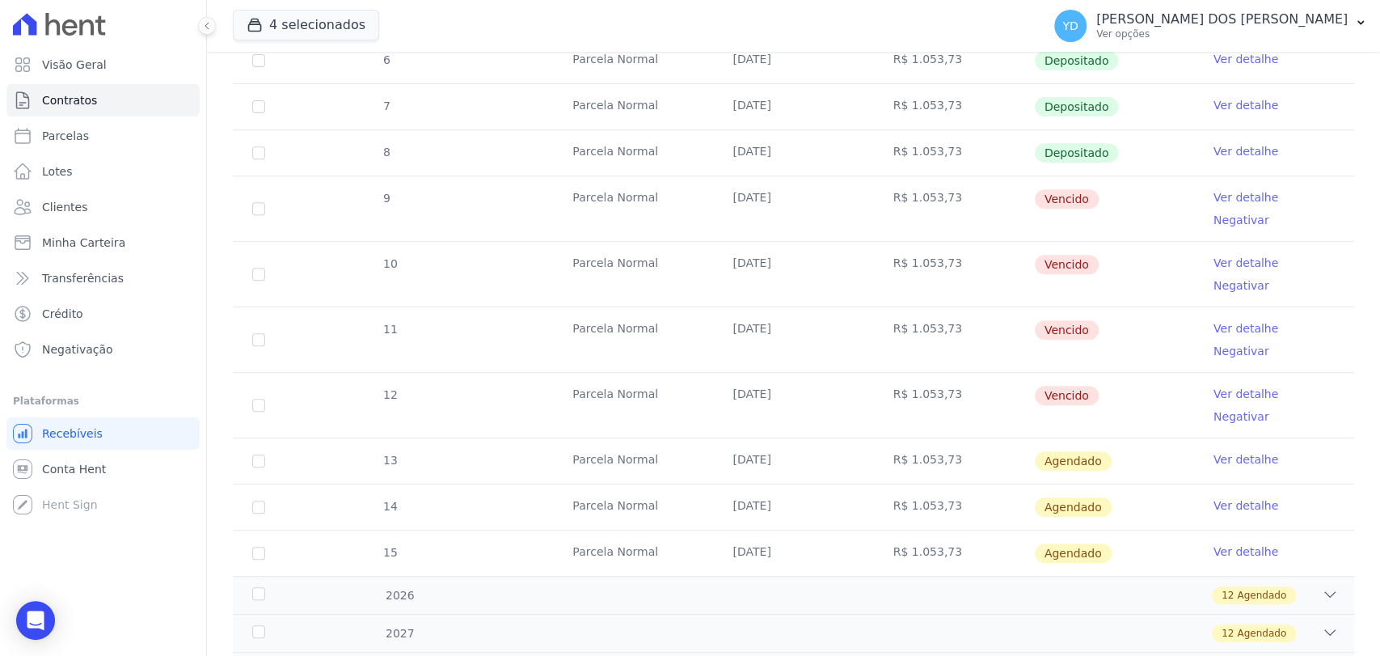
scroll to position [449, 0]
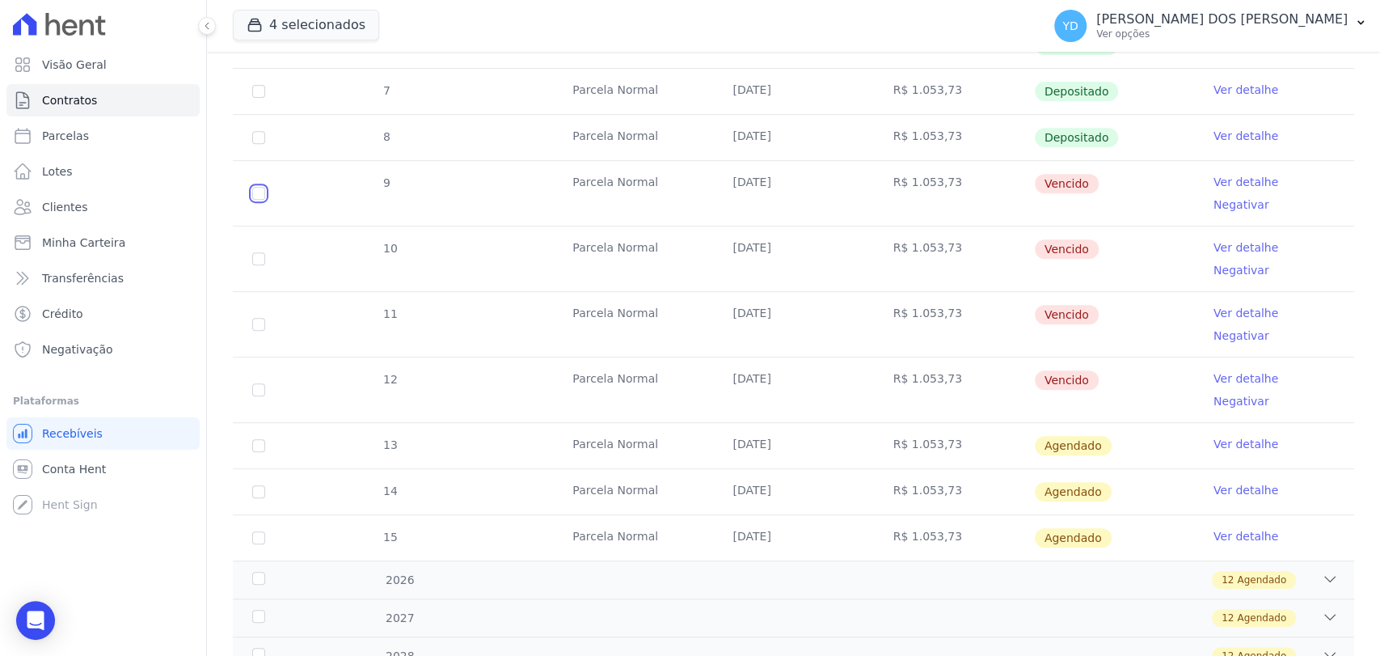
click at [257, 187] on input "checkbox" at bounding box center [258, 193] width 13 height 13
checkbox input "true"
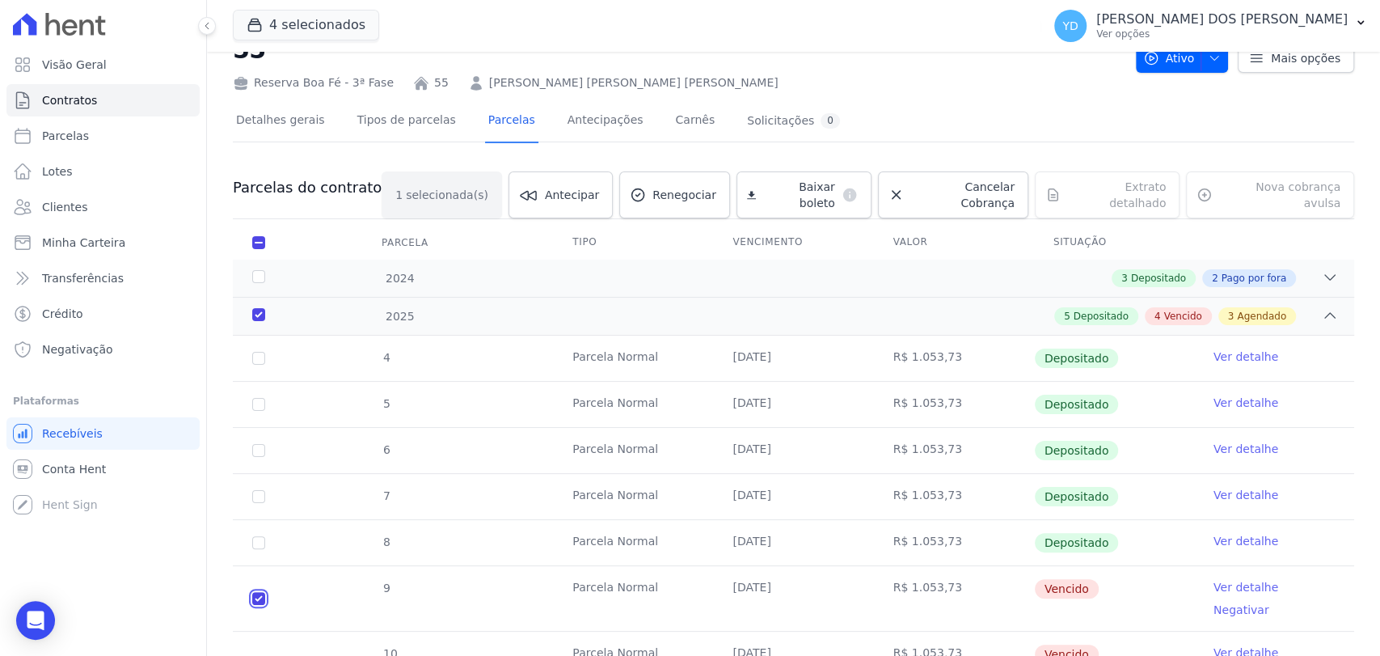
scroll to position [0, 0]
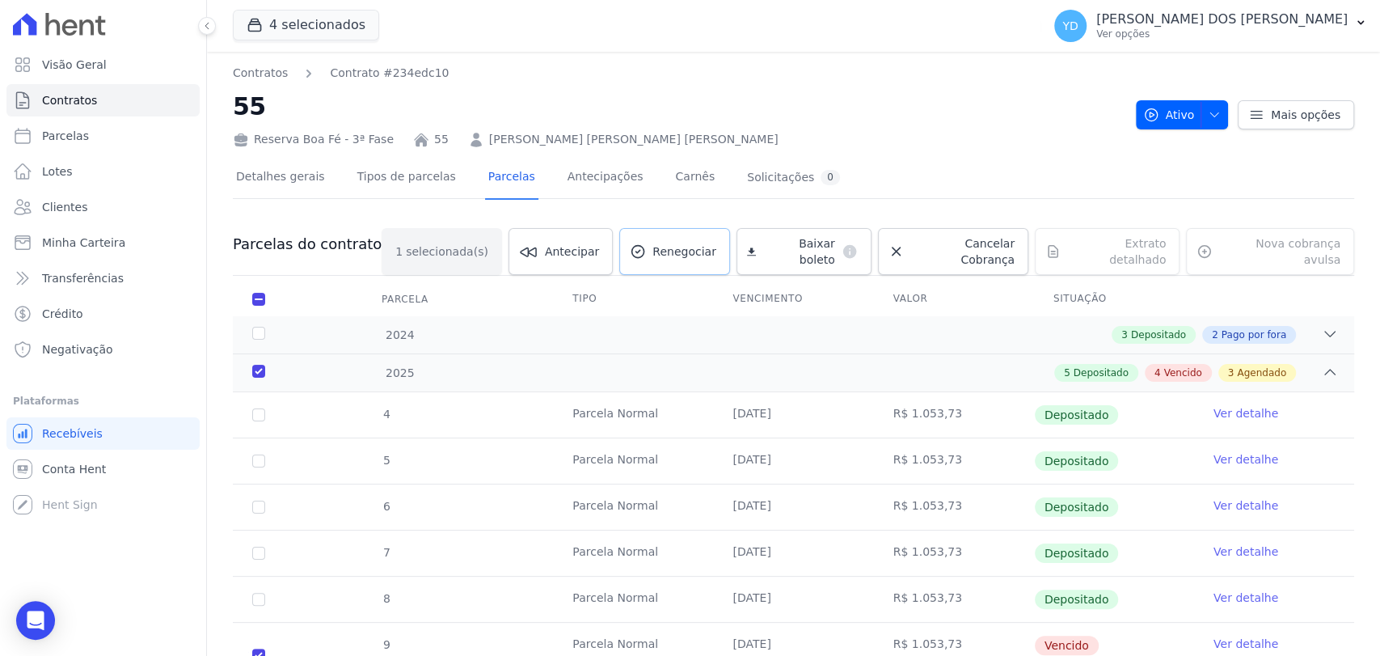
click at [716, 243] on span "Renegociar" at bounding box center [684, 251] width 64 height 16
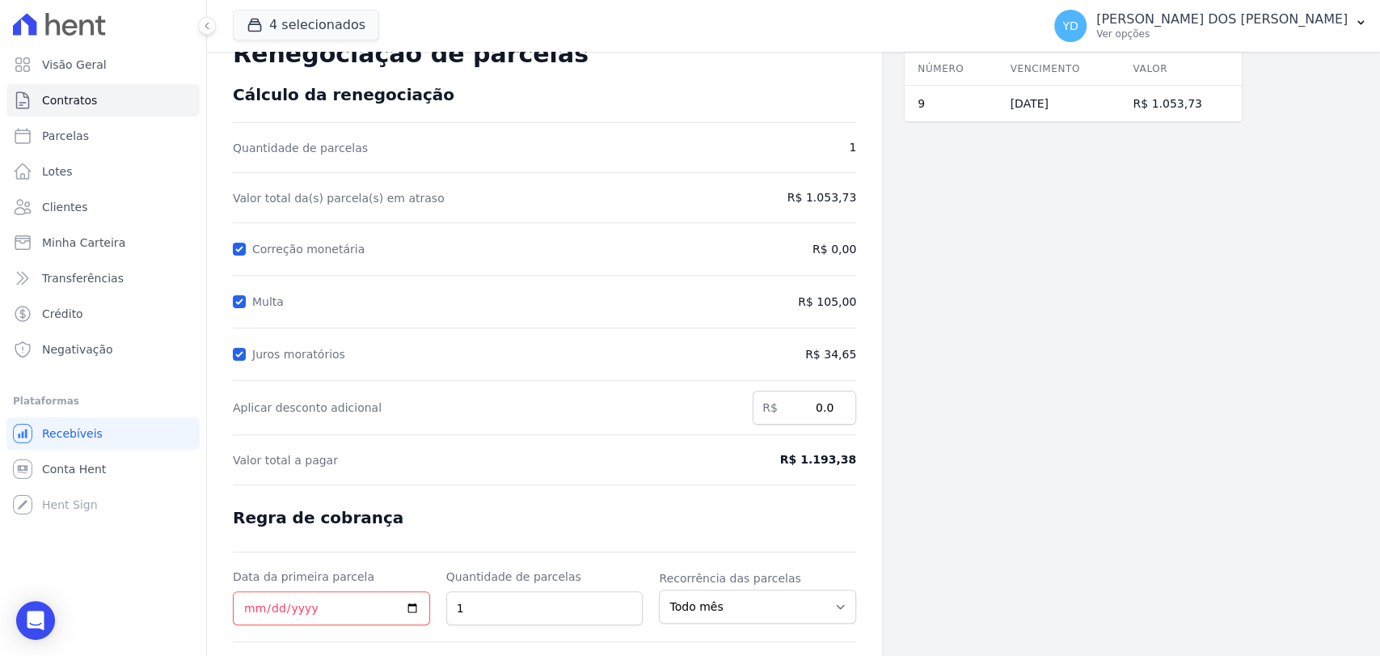
scroll to position [153, 0]
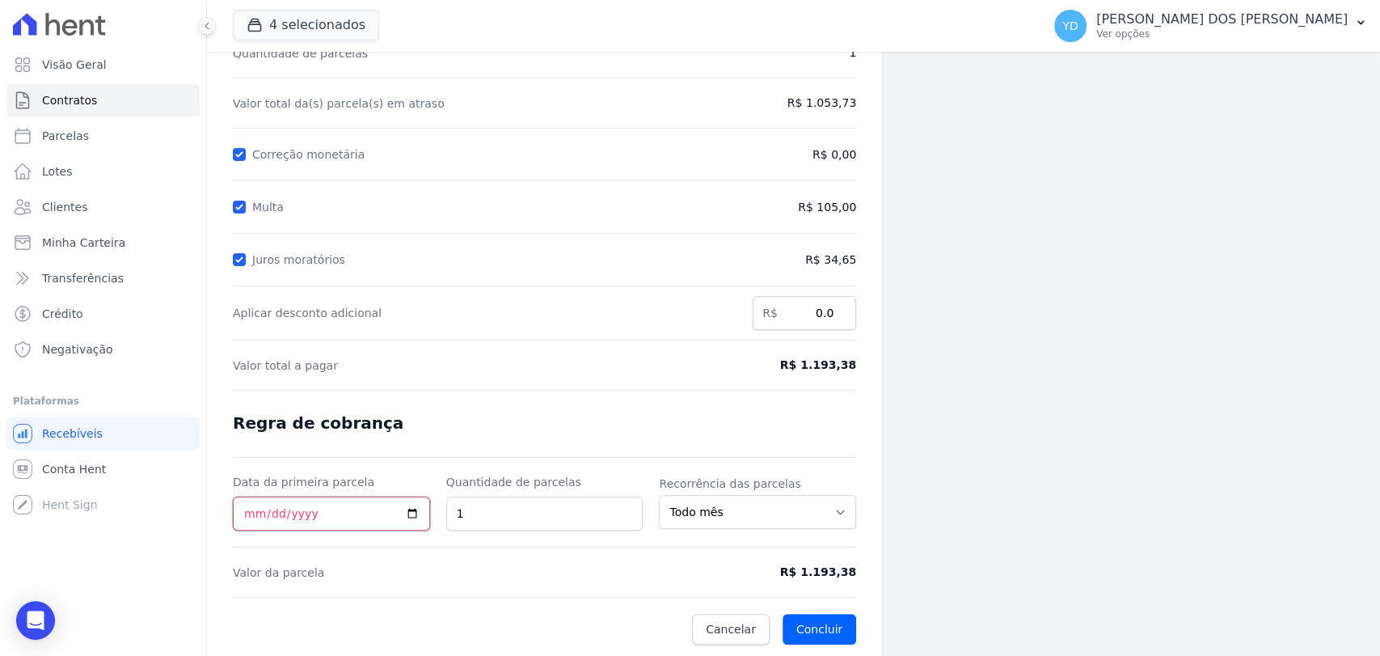
click at [239, 509] on input "Data da primeira parcela" at bounding box center [331, 513] width 197 height 34
type input "0022-10-06"
type input "2025-10-06"
click at [623, 394] on form "Cálculo da renegociação Quantidade de parcelas 1 Valor total da(s) parcela(s) e…" at bounding box center [544, 317] width 623 height 654
click at [813, 628] on button "Concluir" at bounding box center [820, 629] width 74 height 31
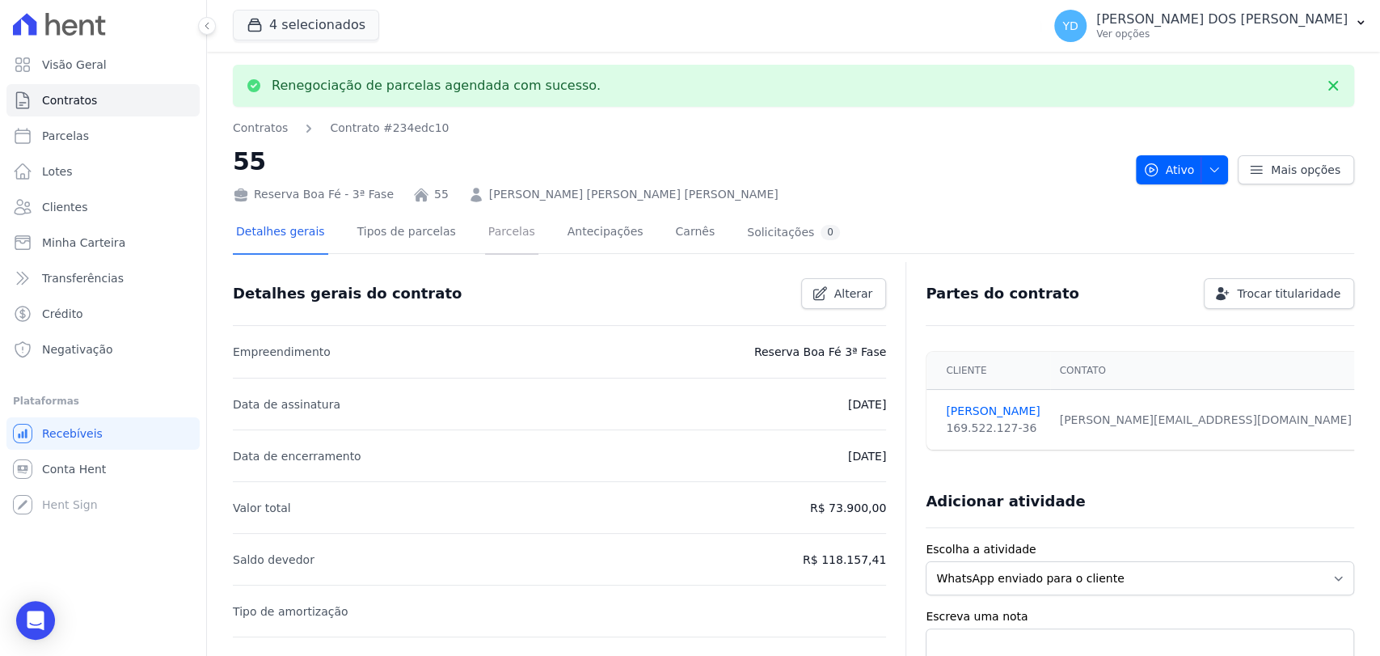
click at [485, 240] on link "Parcelas" at bounding box center [511, 233] width 53 height 43
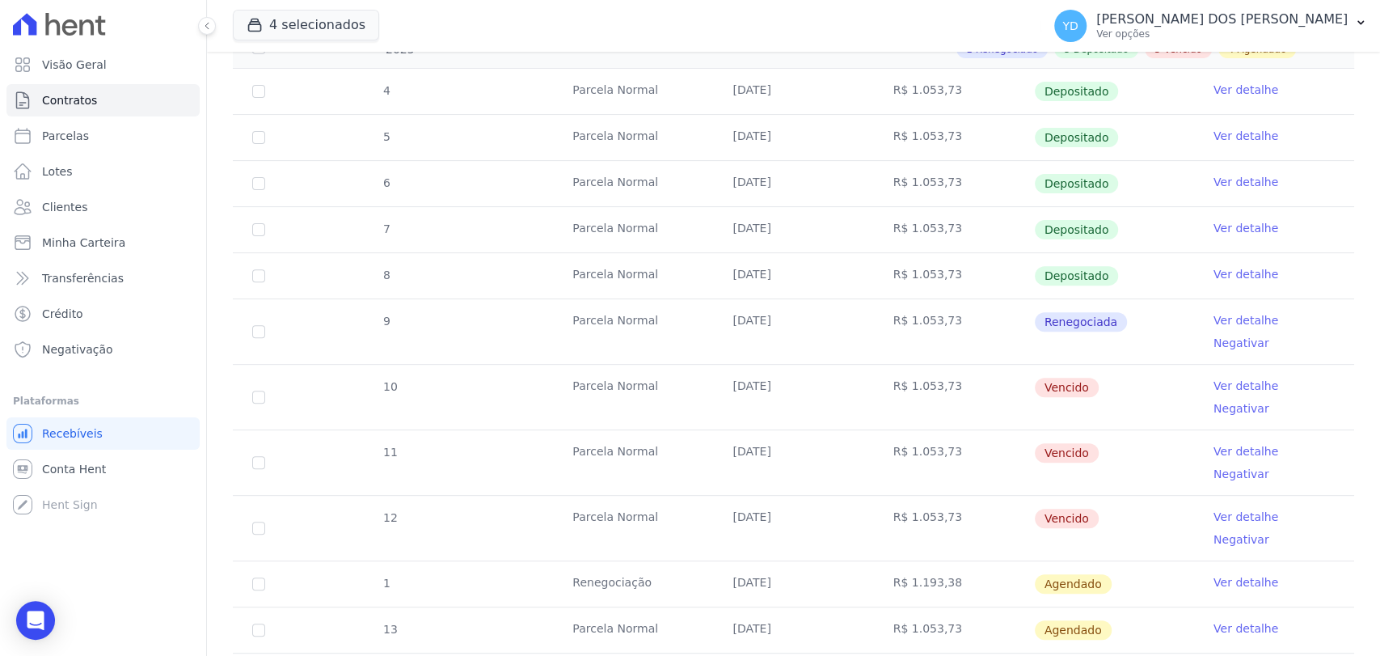
scroll to position [359, 0]
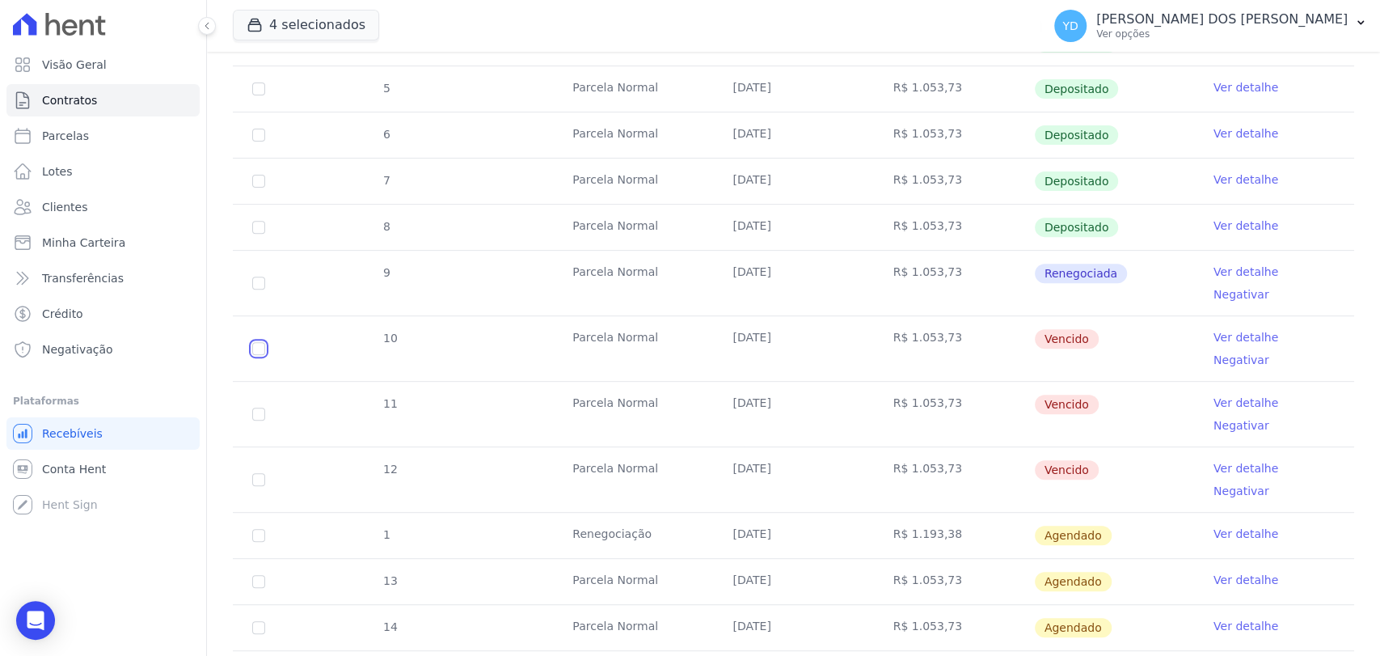
click at [263, 342] on input "checkbox" at bounding box center [258, 348] width 13 height 13
checkbox input "true"
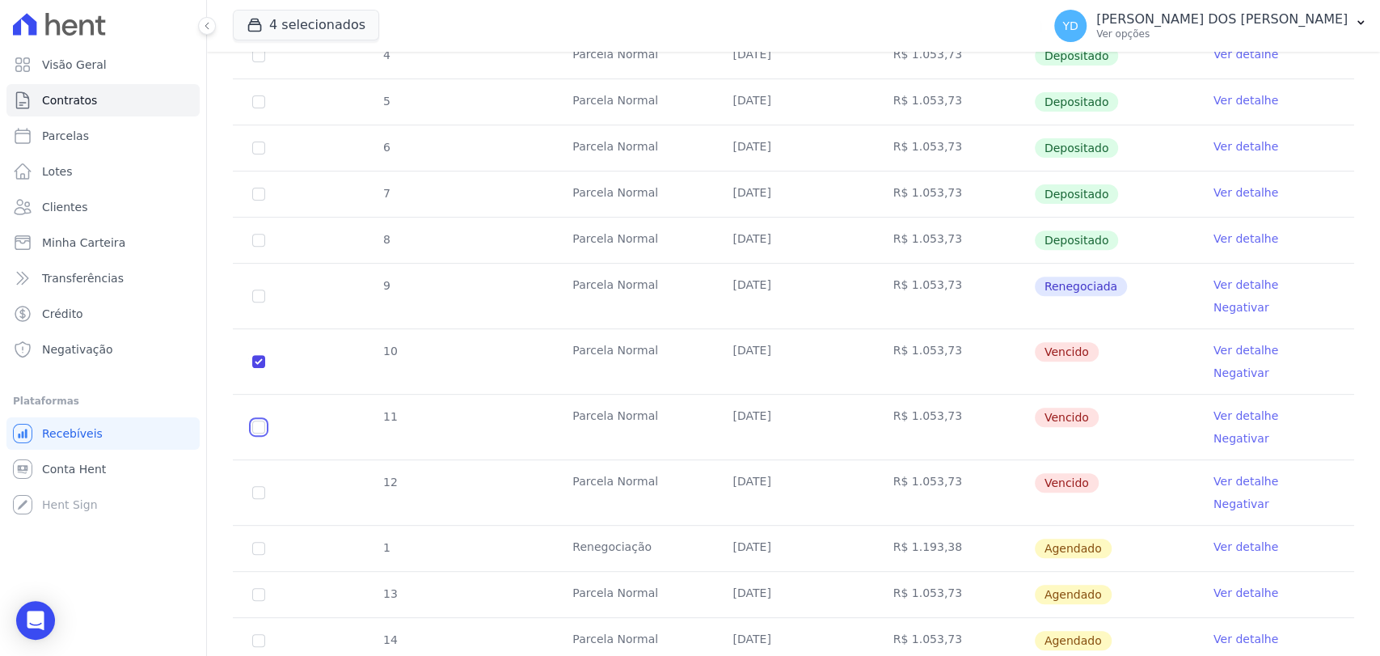
click at [257, 420] on input "checkbox" at bounding box center [258, 426] width 13 height 13
checkbox input "true"
click at [251, 460] on td "12" at bounding box center [259, 492] width 52 height 65
click at [257, 486] on input "checkbox" at bounding box center [258, 492] width 13 height 13
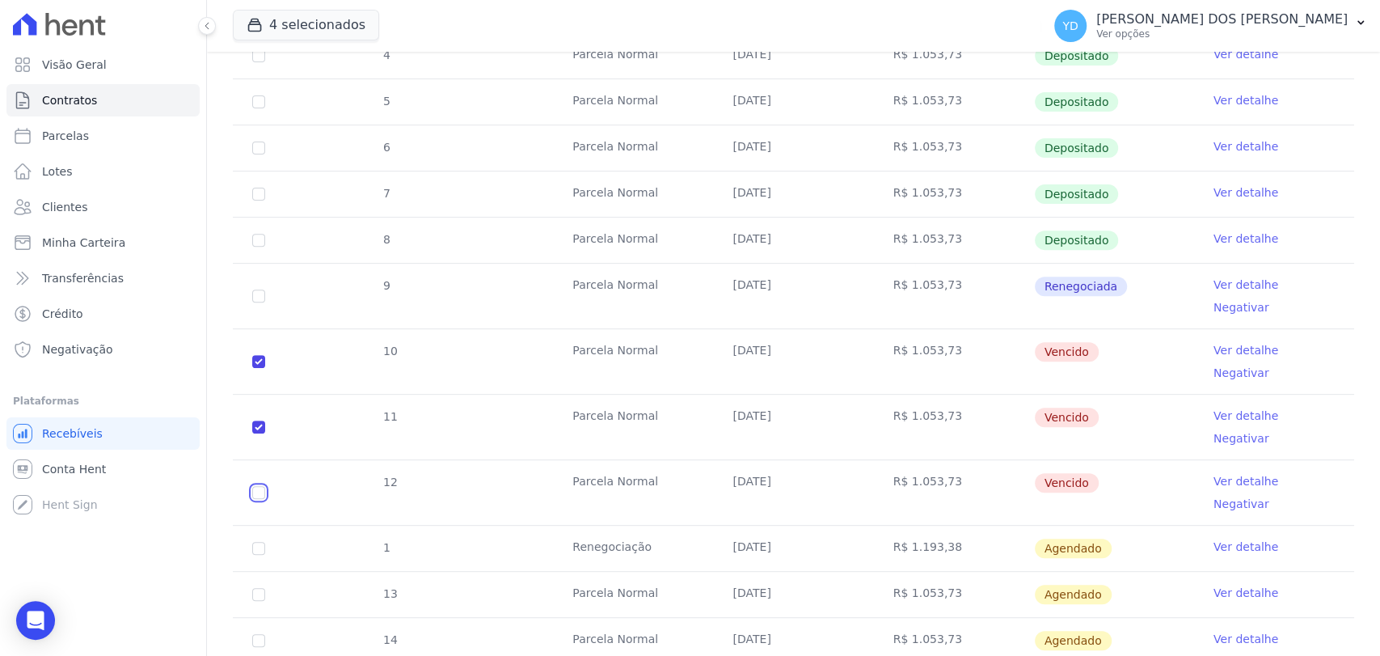
checkbox input "true"
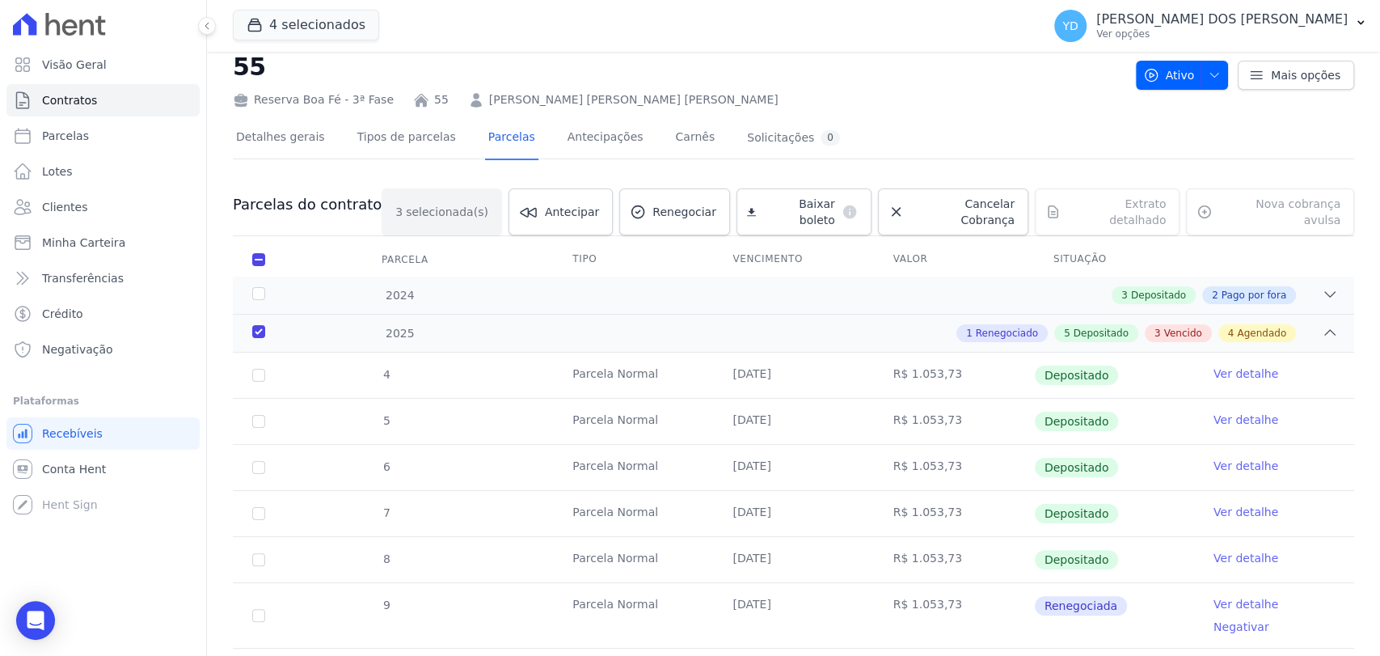
scroll to position [0, 0]
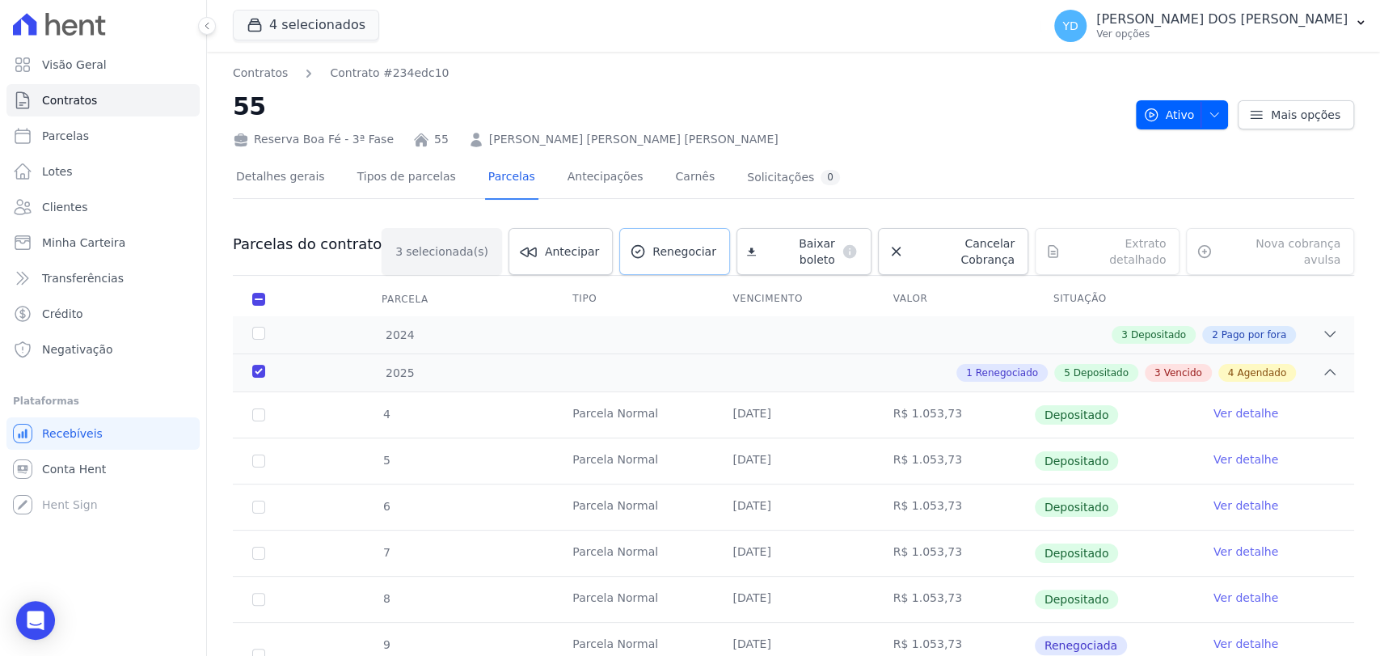
click at [649, 243] on link "Renegociar" at bounding box center [674, 251] width 111 height 47
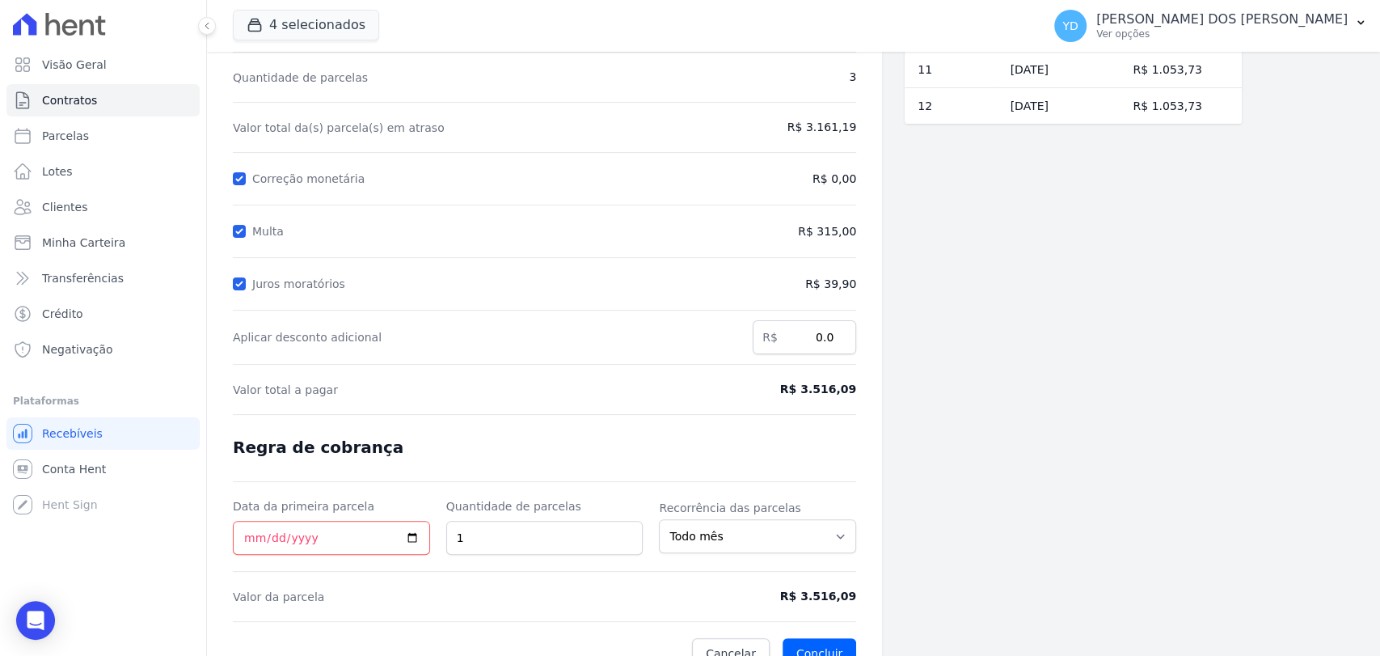
scroll to position [153, 0]
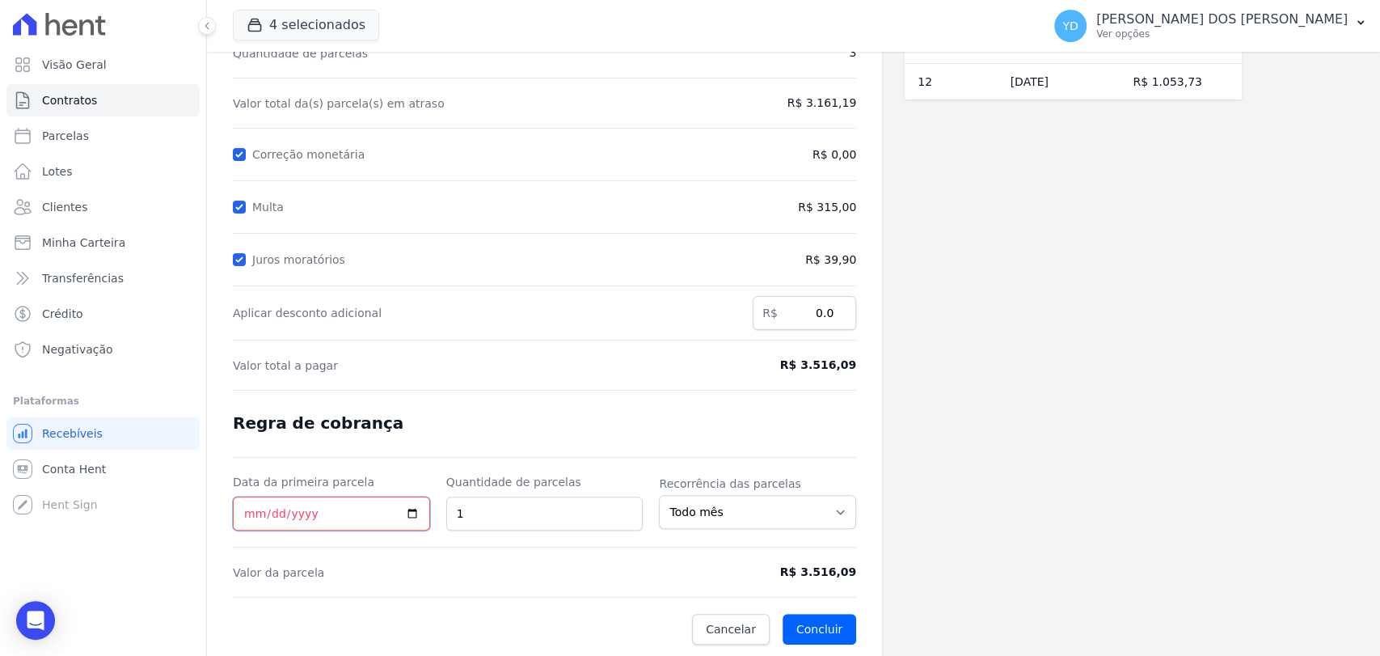
click at [243, 513] on input "Data da primeira parcela" at bounding box center [331, 513] width 197 height 34
type input "2025-10-15"
click at [817, 377] on form "Cálculo da renegociação Quantidade de parcelas 3 Valor total da(s) parcela(s) e…" at bounding box center [544, 317] width 623 height 654
click at [834, 635] on button "Concluir" at bounding box center [820, 629] width 74 height 31
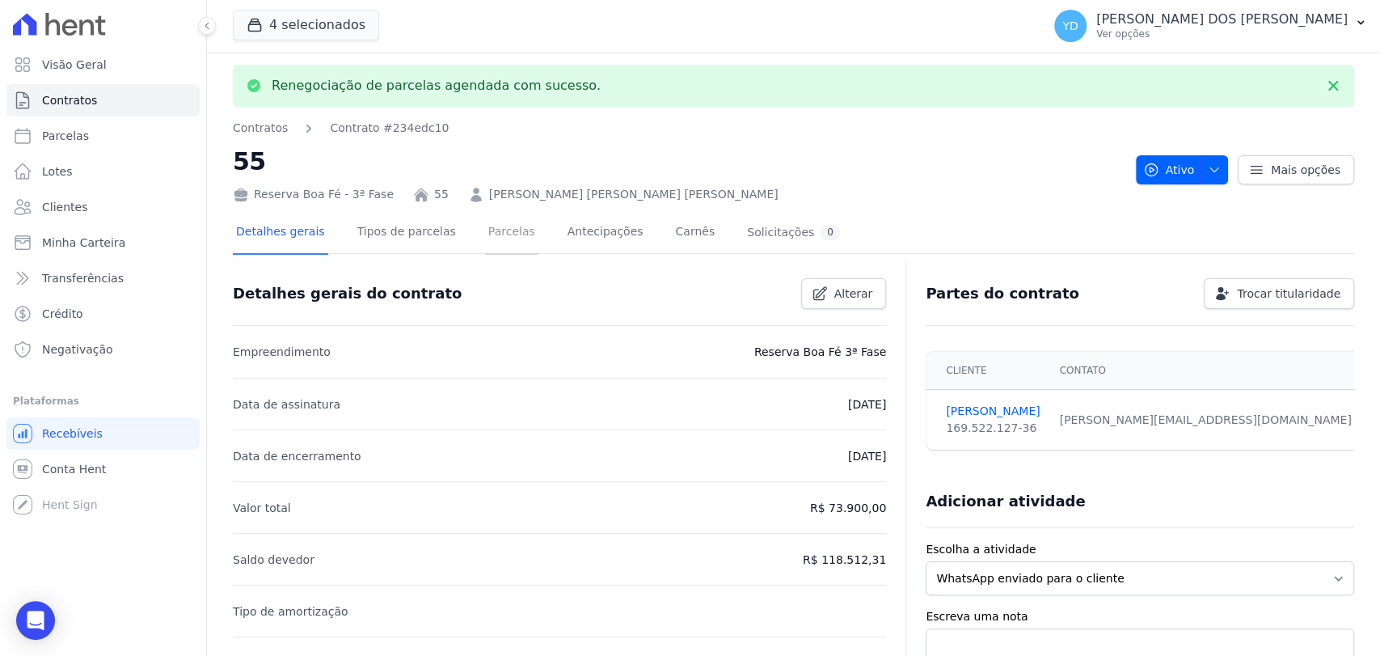
click at [485, 225] on link "Parcelas" at bounding box center [511, 233] width 53 height 43
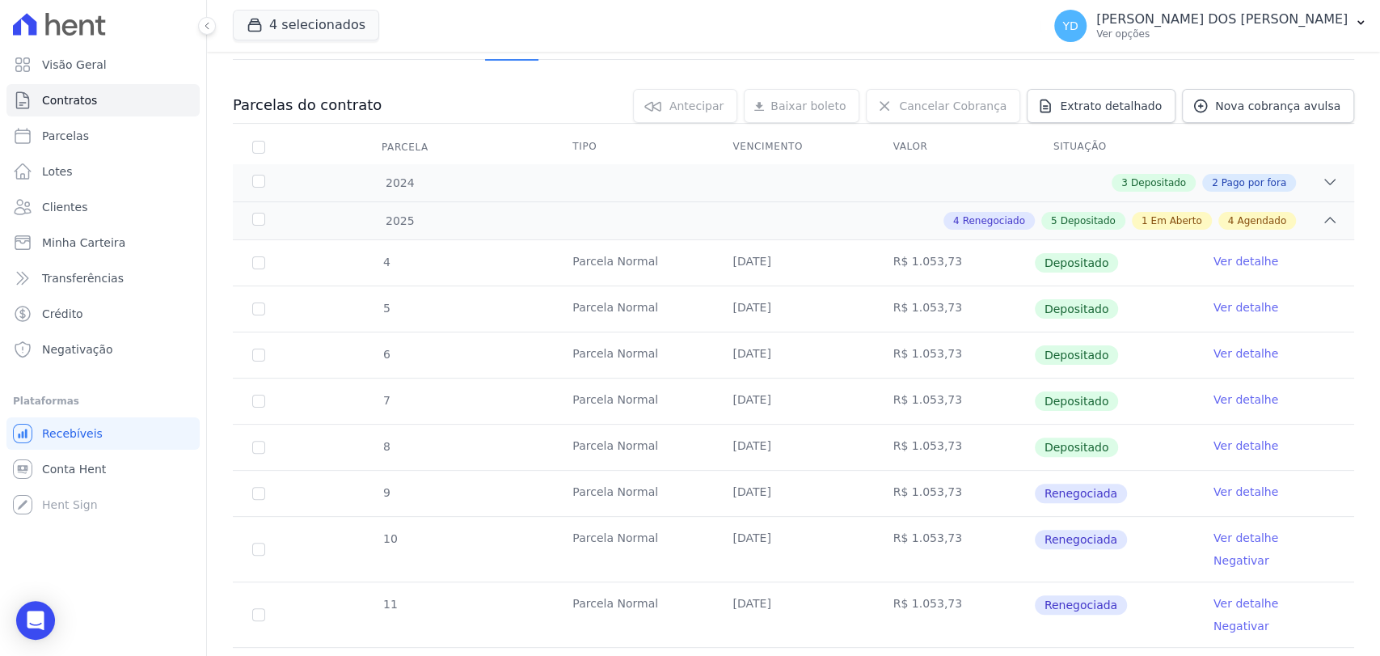
scroll to position [449, 0]
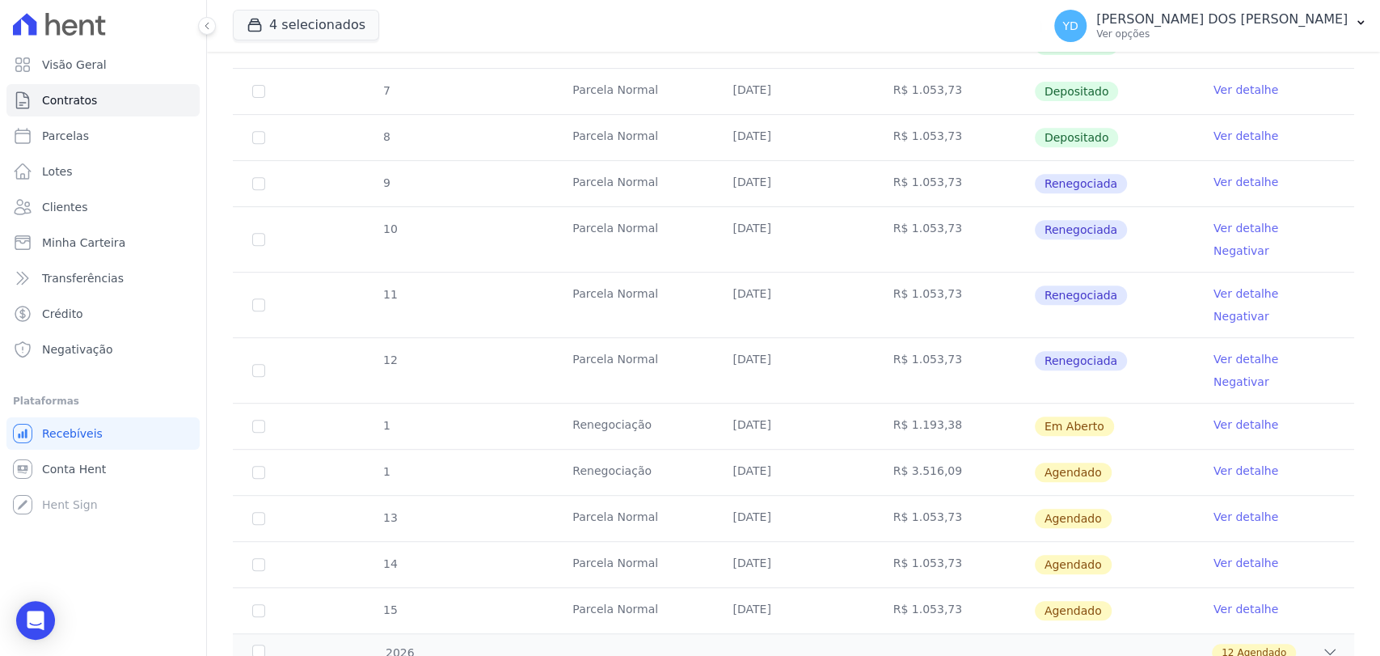
click at [1218, 462] on link "Ver detalhe" at bounding box center [1246, 470] width 65 height 16
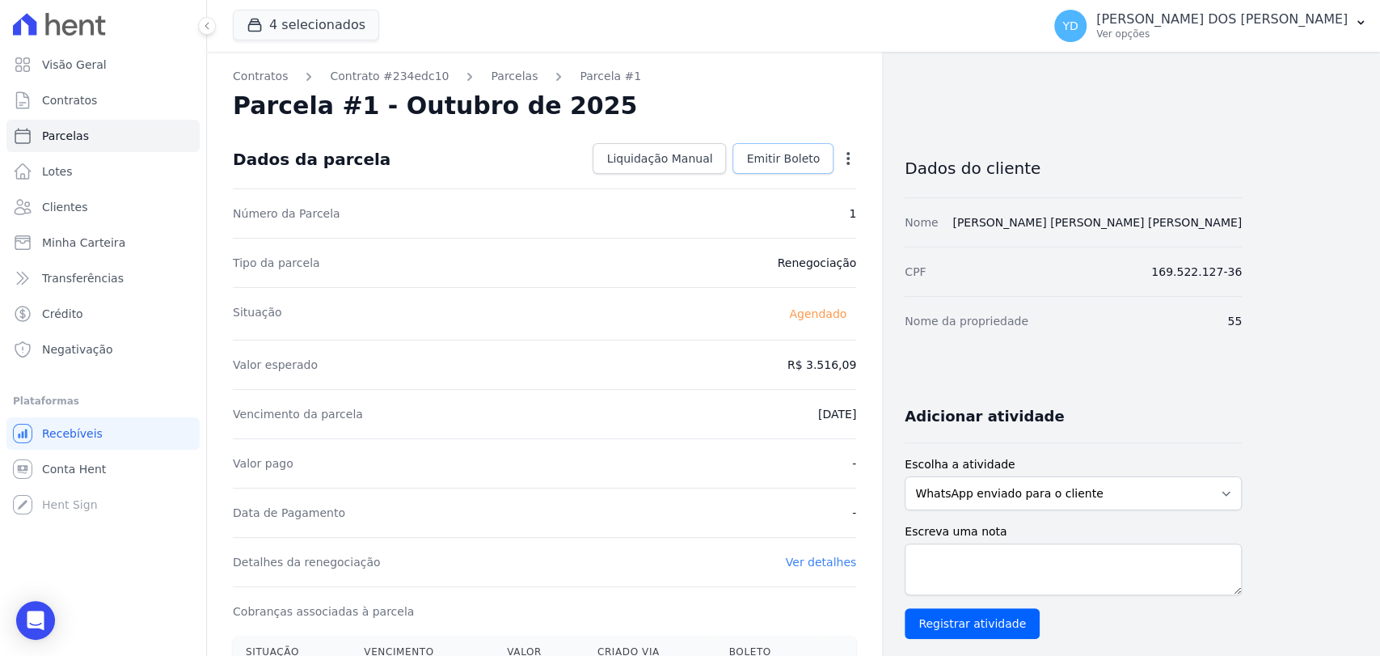
click at [795, 171] on link "Emitir Boleto" at bounding box center [782, 158] width 101 height 31
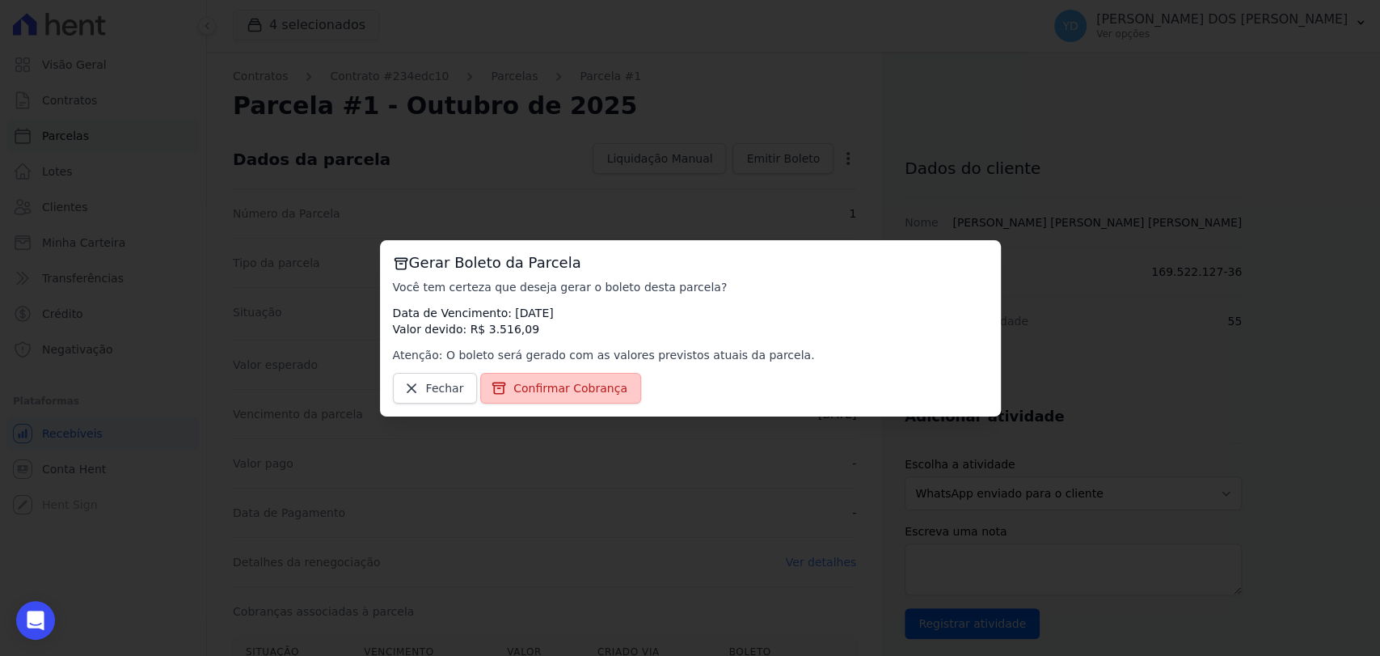
click at [555, 404] on div "Gerar Boleto da Parcela Você tem certeza que deseja gerar o boleto desta parcel…" at bounding box center [690, 328] width 621 height 176
click at [556, 401] on link "Confirmar Cobrança" at bounding box center [560, 388] width 161 height 31
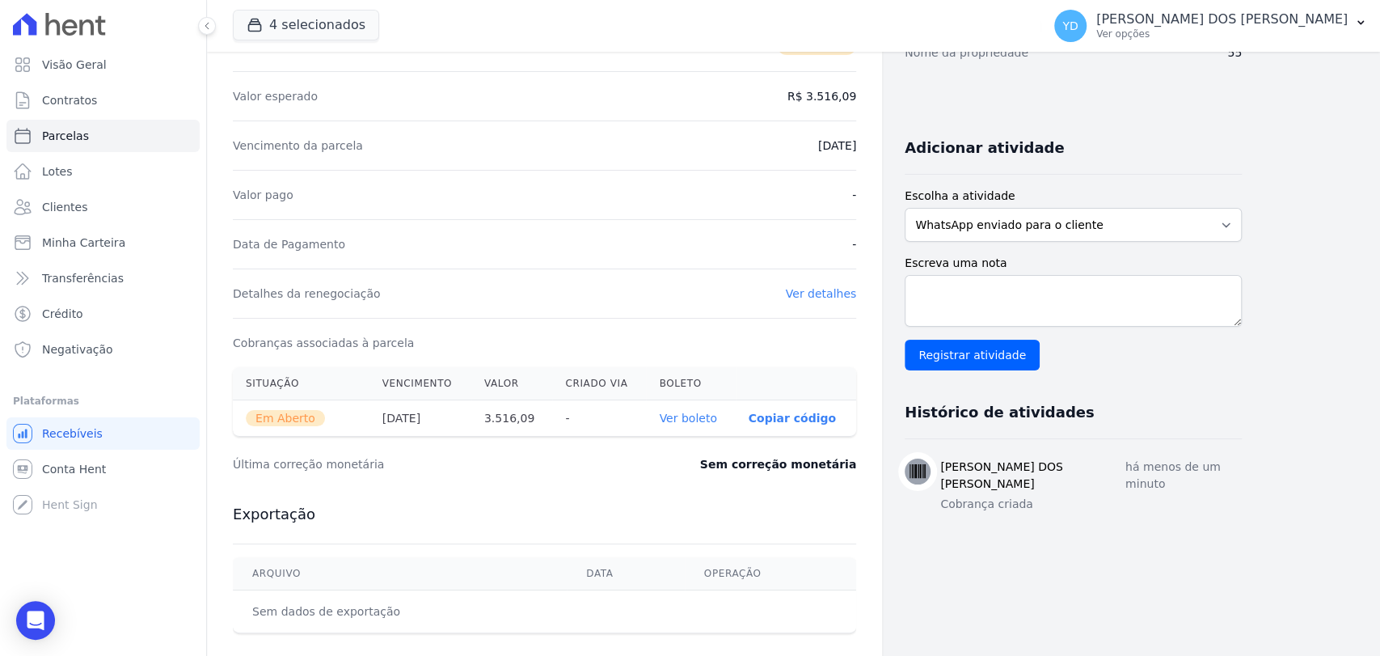
scroll to position [269, 0]
click at [707, 407] on th "Ver boleto" at bounding box center [690, 417] width 89 height 36
click at [701, 416] on link "Ver boleto" at bounding box center [687, 417] width 57 height 13
click at [50, 114] on link "Contratos" at bounding box center [102, 100] width 193 height 32
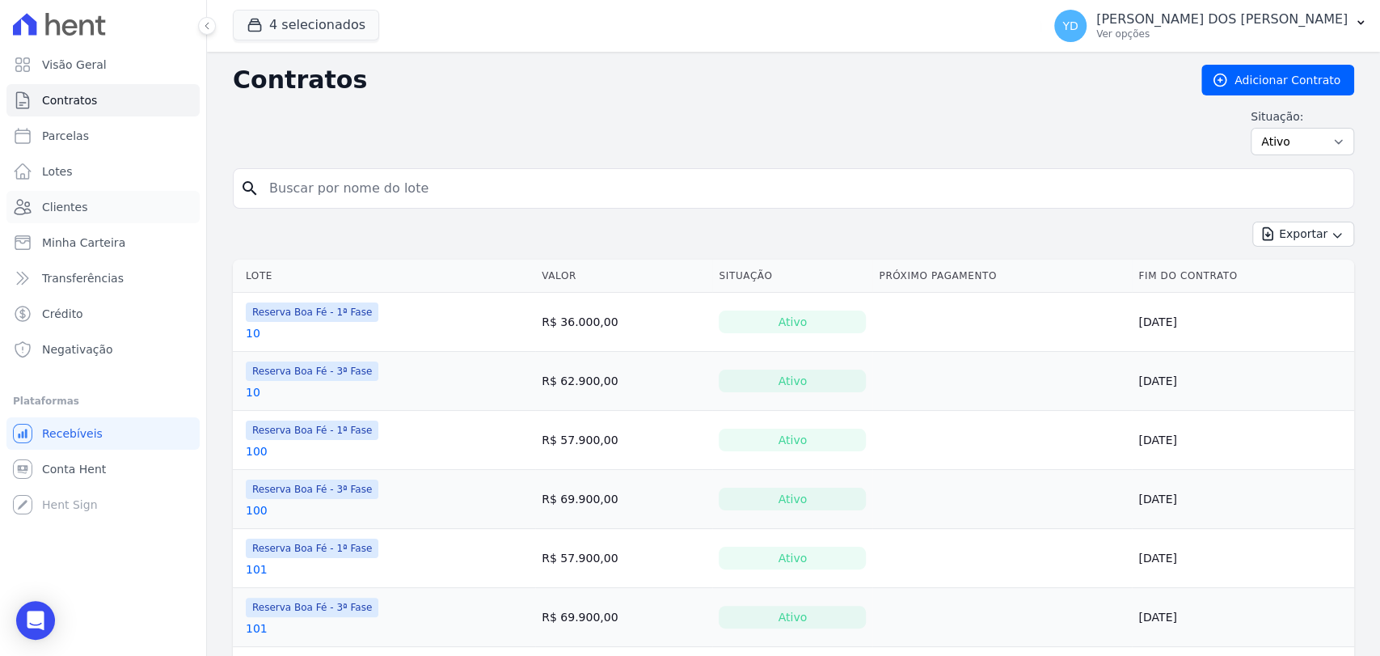
click at [107, 197] on link "Clientes" at bounding box center [102, 207] width 193 height 32
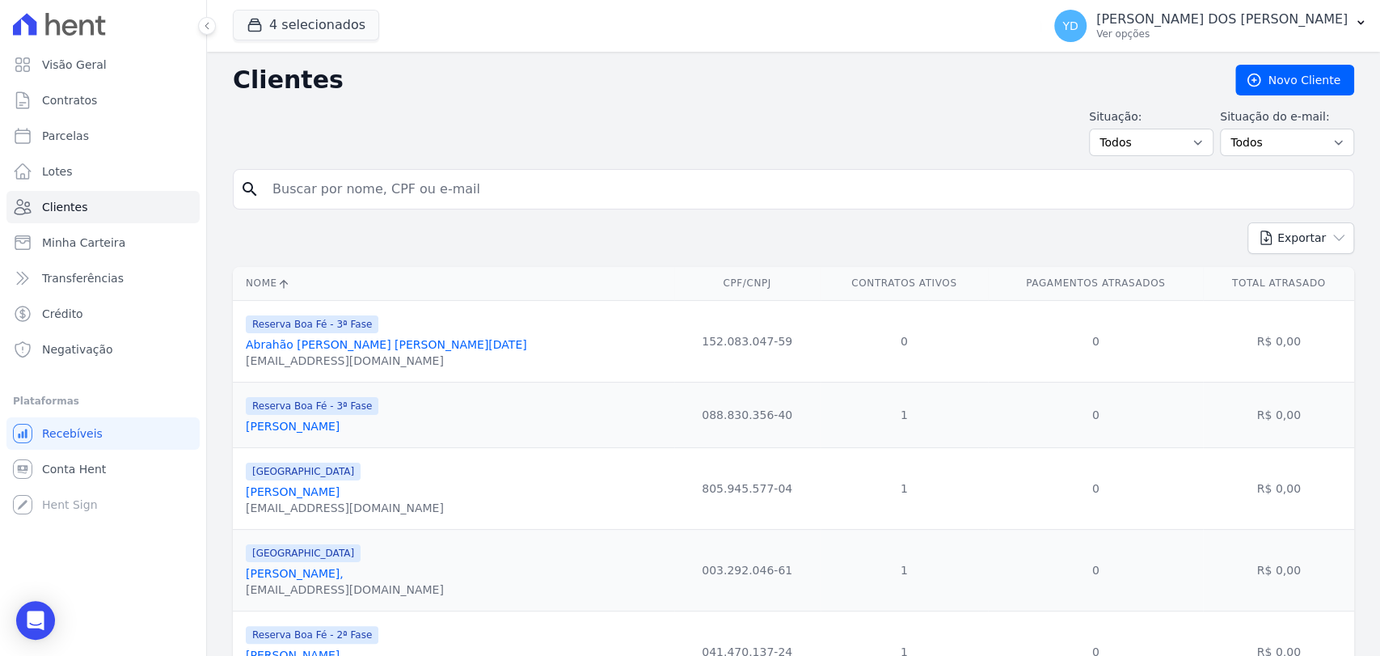
click at [436, 194] on input "search" at bounding box center [805, 189] width 1084 height 32
type input "geferson"
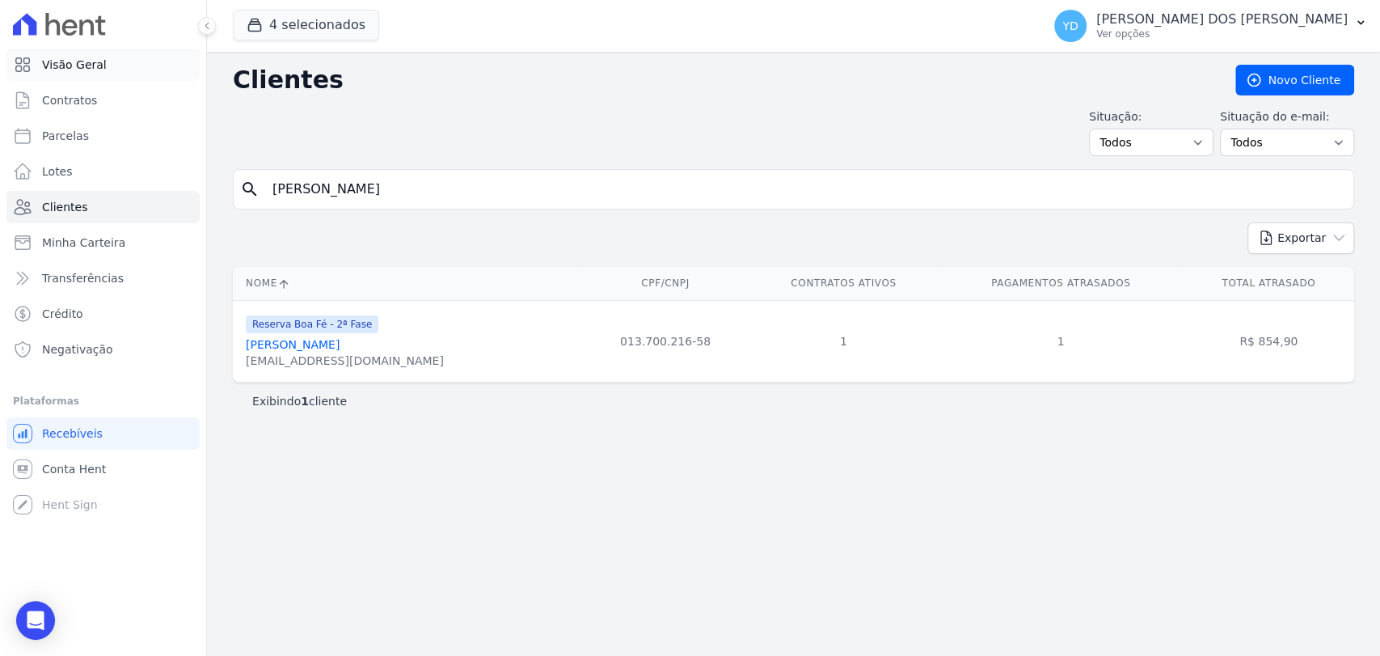
click at [129, 59] on link "Visão Geral" at bounding box center [102, 65] width 193 height 32
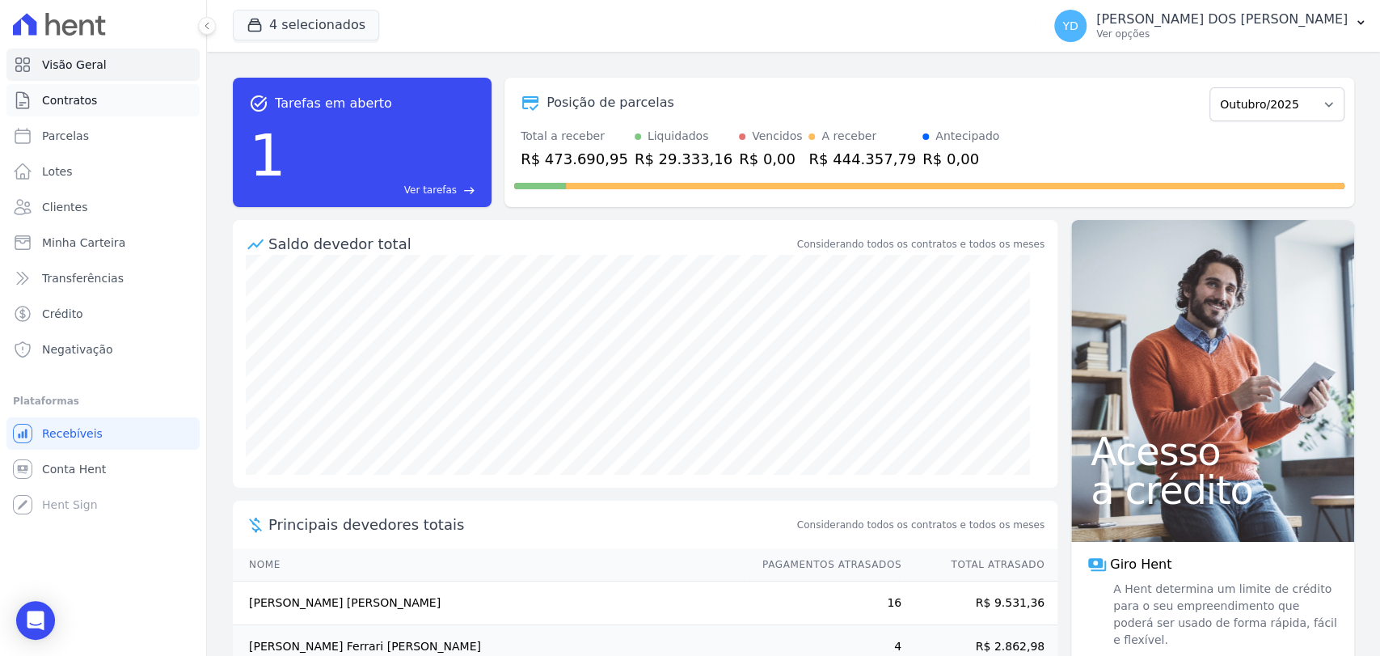
click at [155, 99] on link "Contratos" at bounding box center [102, 100] width 193 height 32
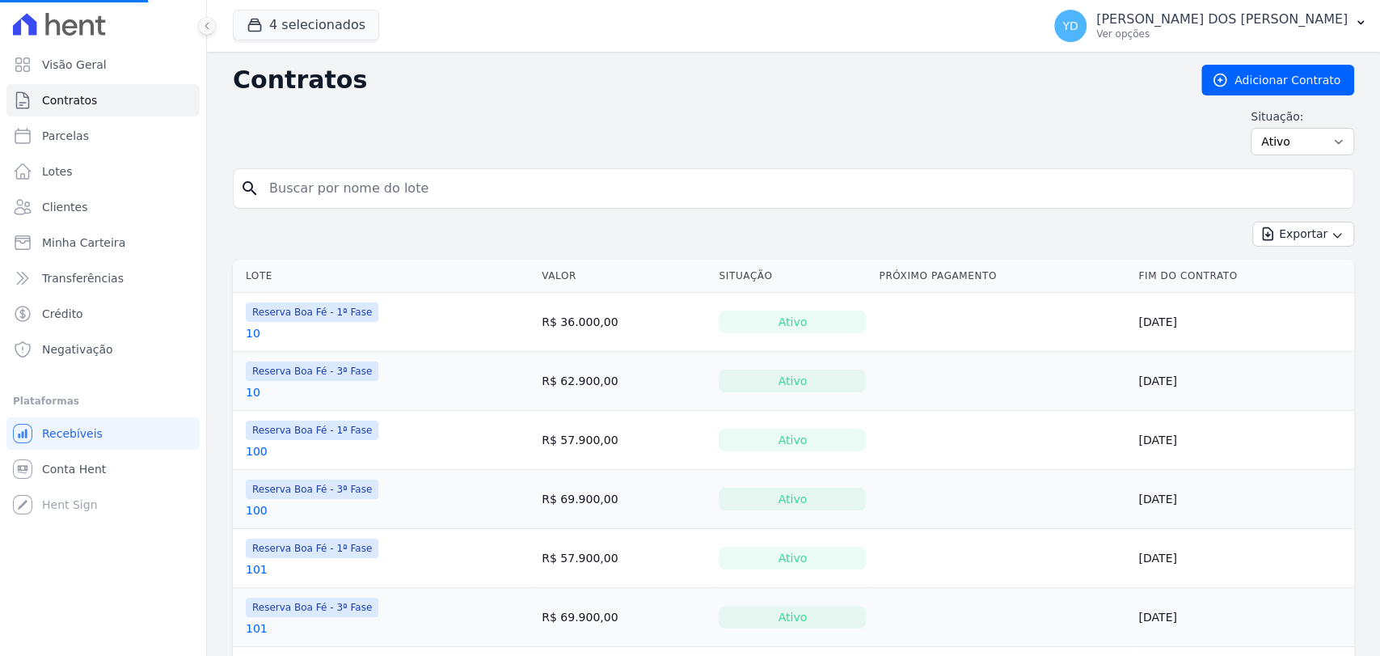
click at [369, 186] on input "search" at bounding box center [803, 188] width 1087 height 32
type input "b5"
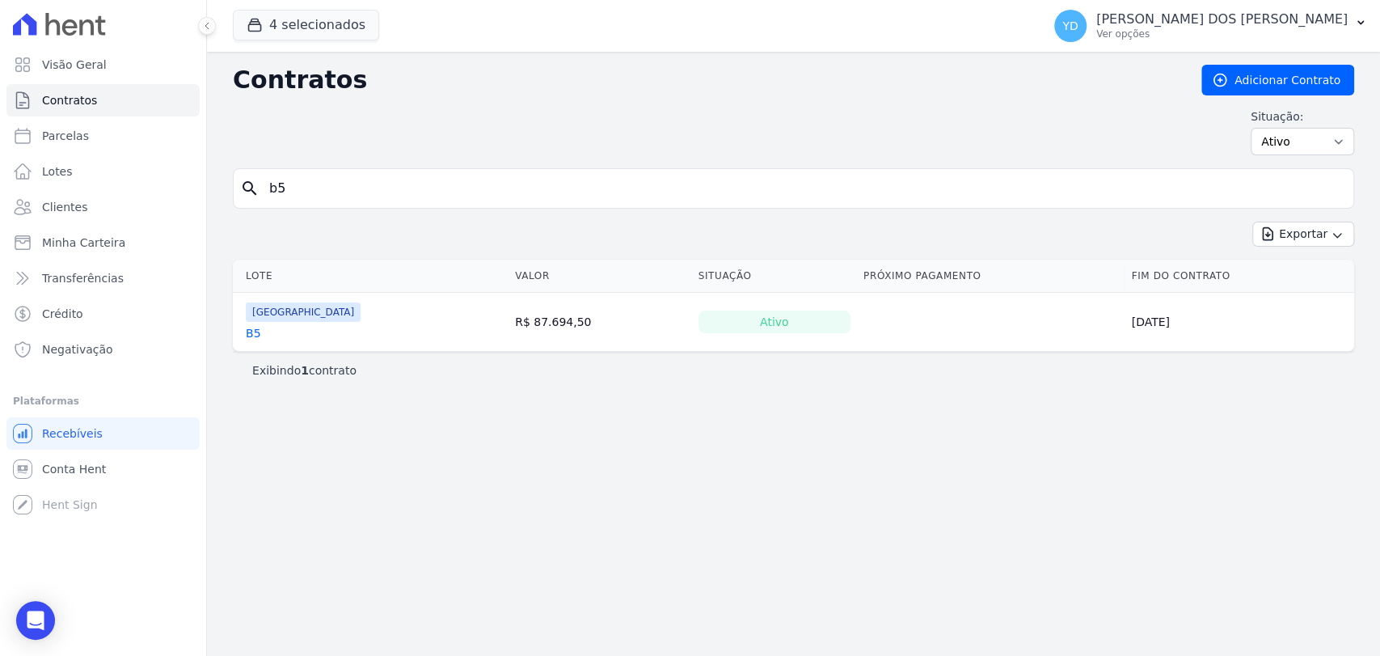
drag, startPoint x: 241, startPoint y: 325, endPoint x: 239, endPoint y: 344, distance: 19.6
click at [239, 344] on td "Parque das Palmeiras B5" at bounding box center [371, 322] width 276 height 58
click at [257, 331] on link "B5" at bounding box center [253, 333] width 15 height 16
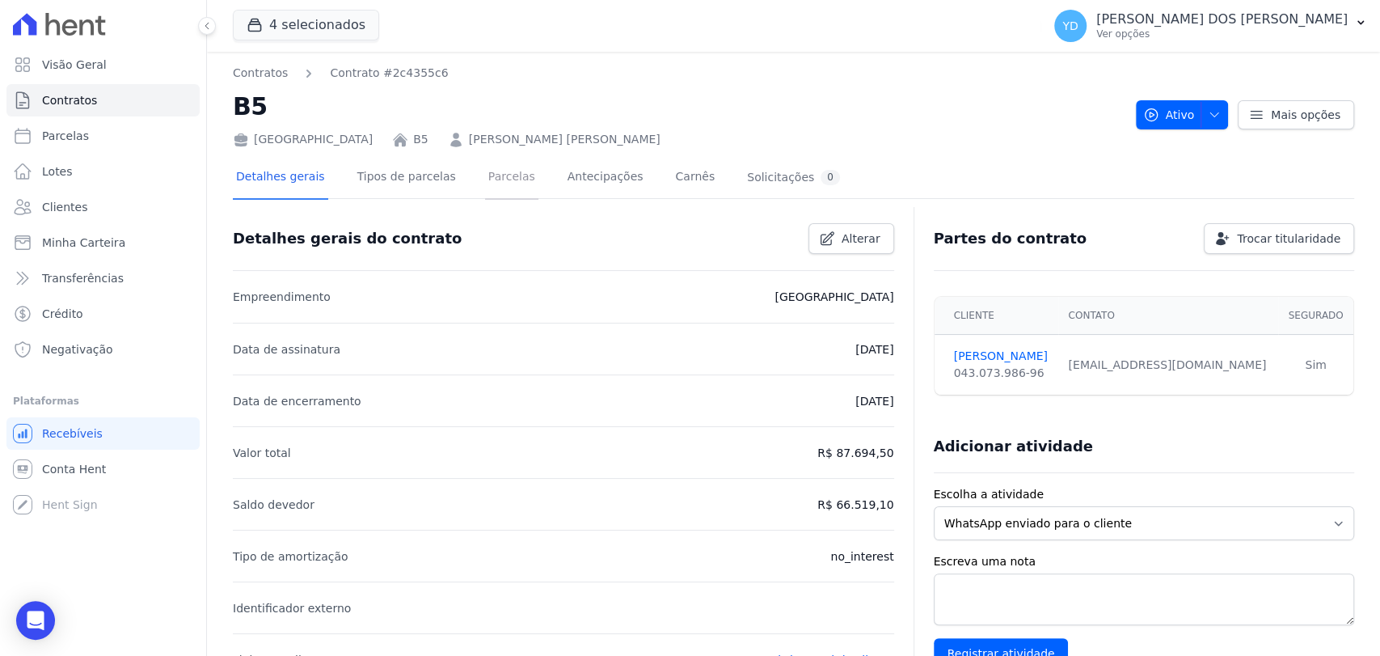
click at [485, 184] on link "Parcelas" at bounding box center [511, 178] width 53 height 43
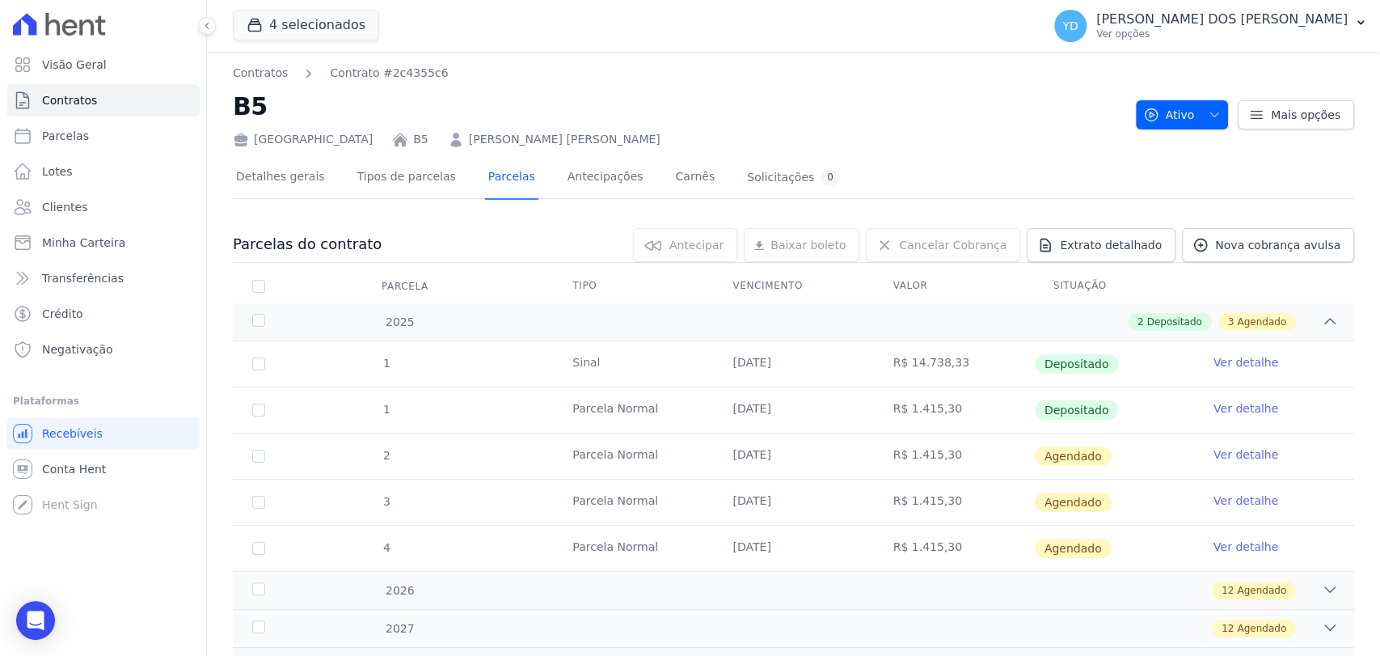
click at [1226, 364] on link "Ver detalhe" at bounding box center [1246, 362] width 65 height 16
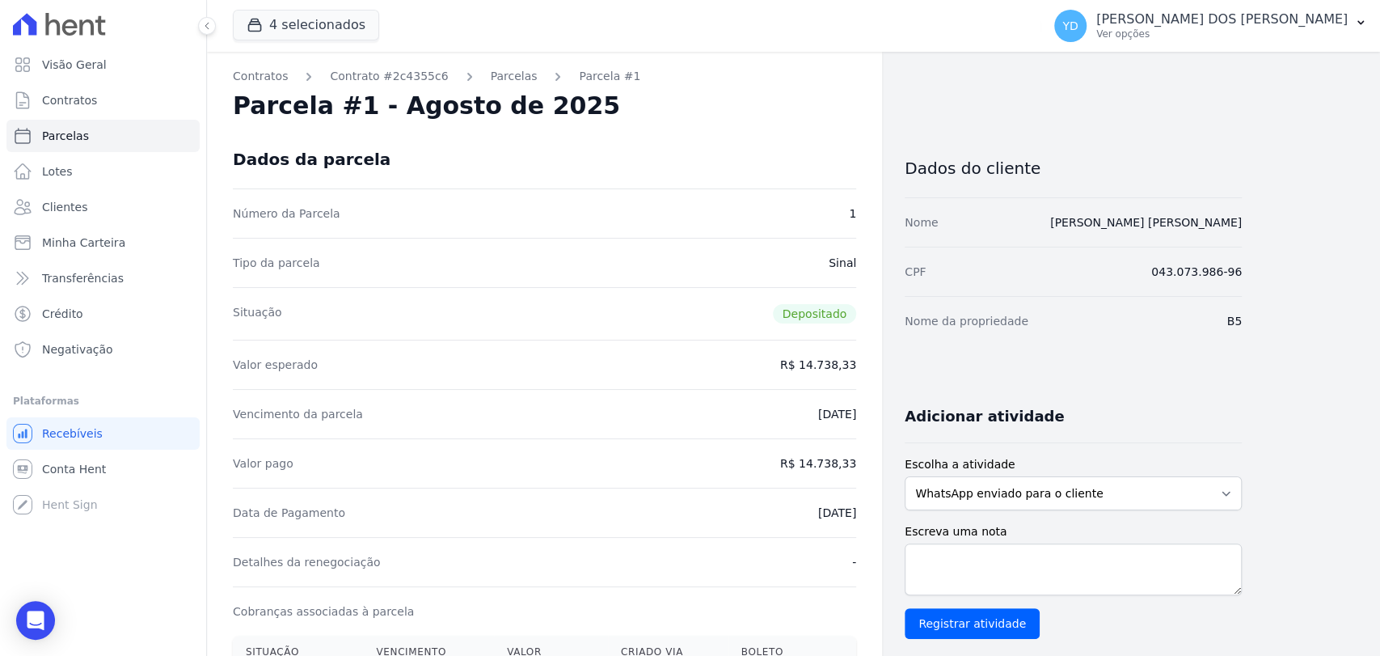
drag, startPoint x: 789, startPoint y: 508, endPoint x: 872, endPoint y: 513, distance: 82.6
click at [872, 513] on div "Contratos Contrato #2c4355c6 Parcelas Parcela #1 Parcela #1 - Agosto de 2025 Da…" at bounding box center [544, 647] width 675 height 1191
click at [491, 80] on link "Parcelas" at bounding box center [514, 76] width 47 height 17
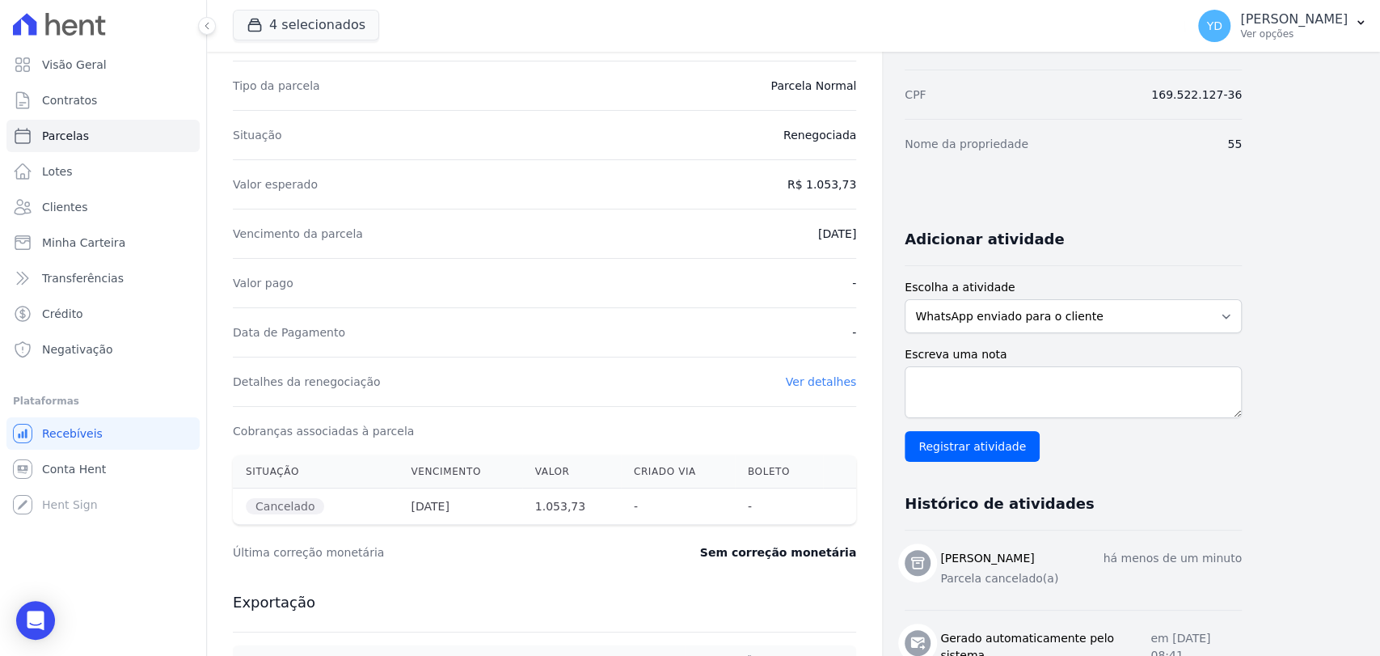
scroll to position [179, 0]
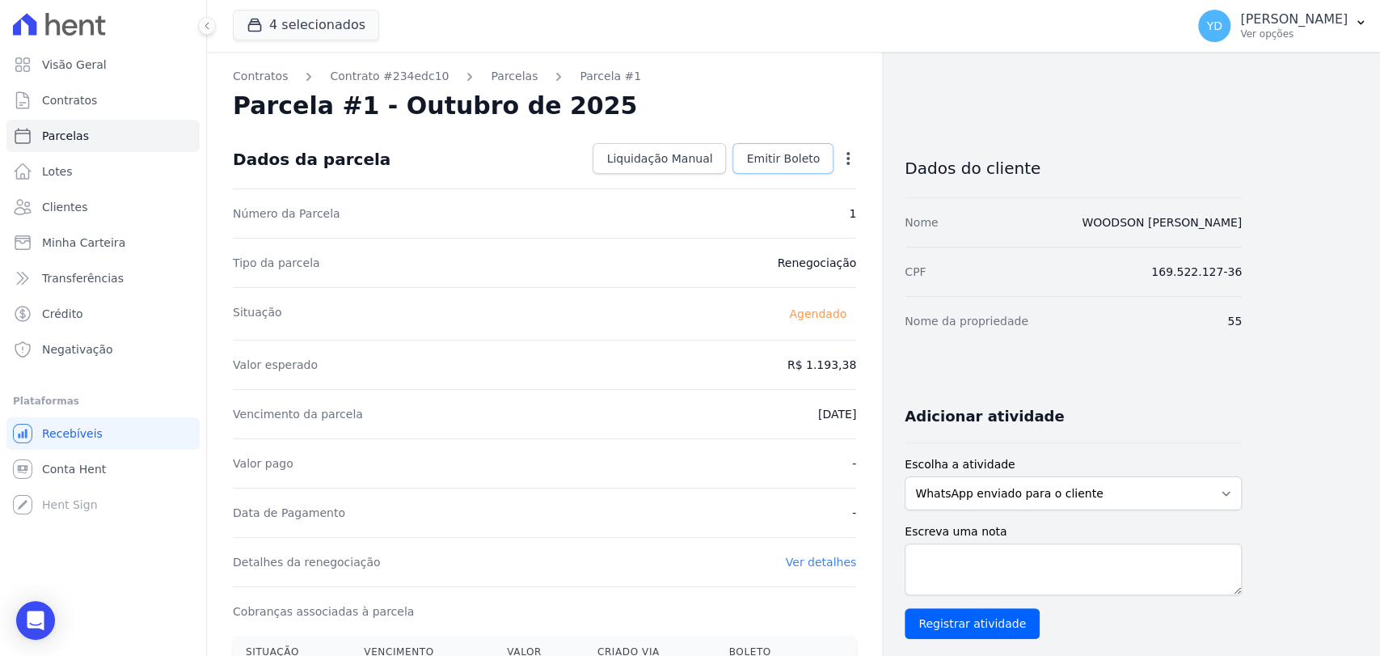
click at [824, 150] on link "Emitir Boleto" at bounding box center [782, 158] width 101 height 31
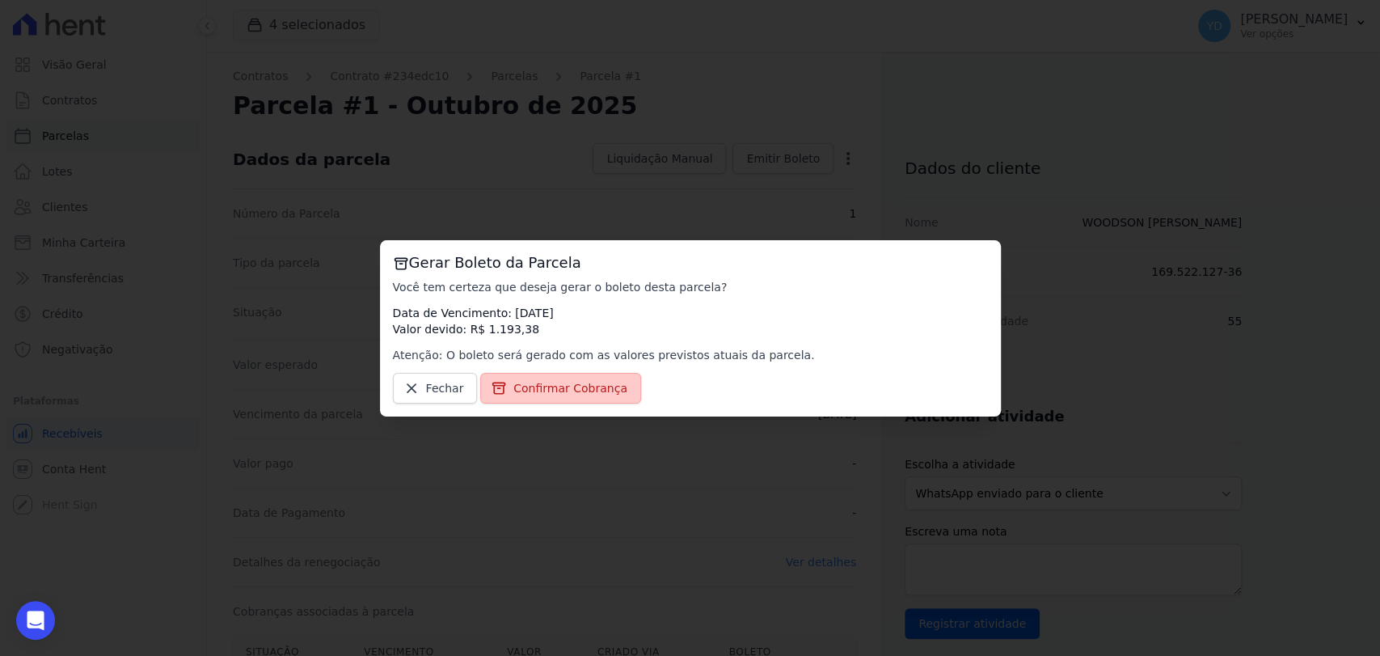
click at [621, 387] on link "Confirmar Cobrança" at bounding box center [560, 388] width 161 height 31
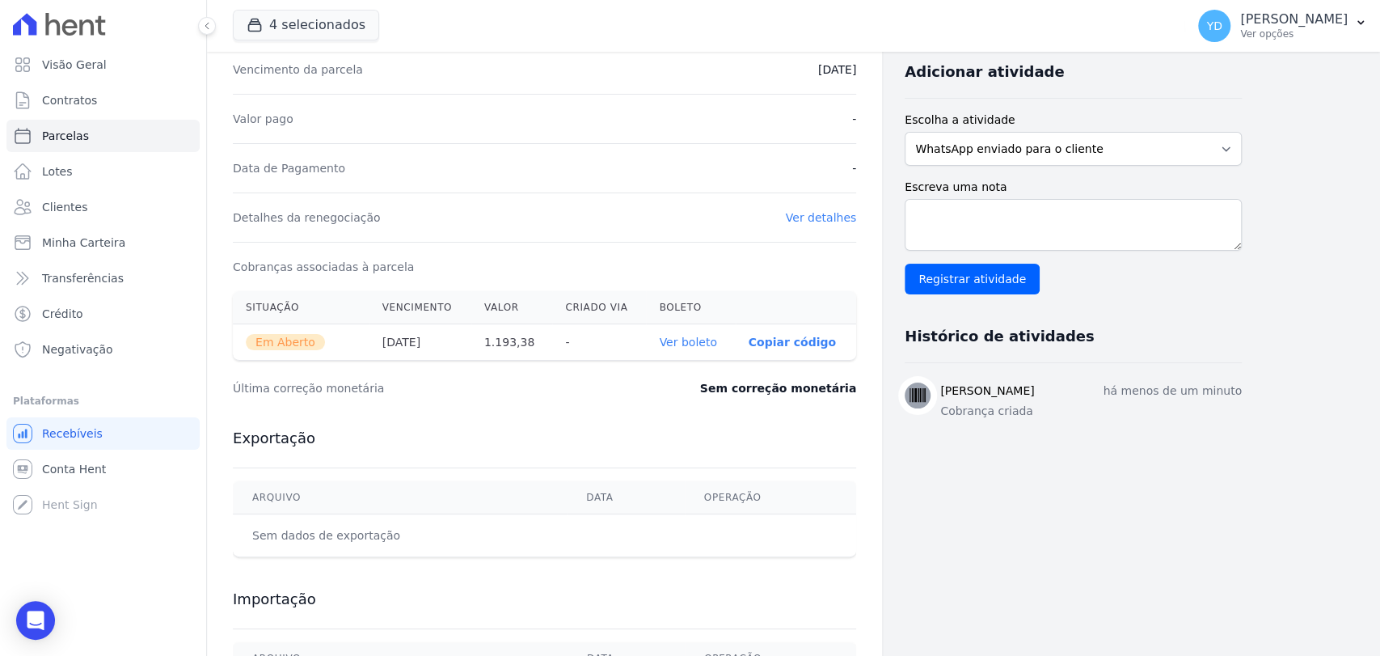
scroll to position [359, 0]
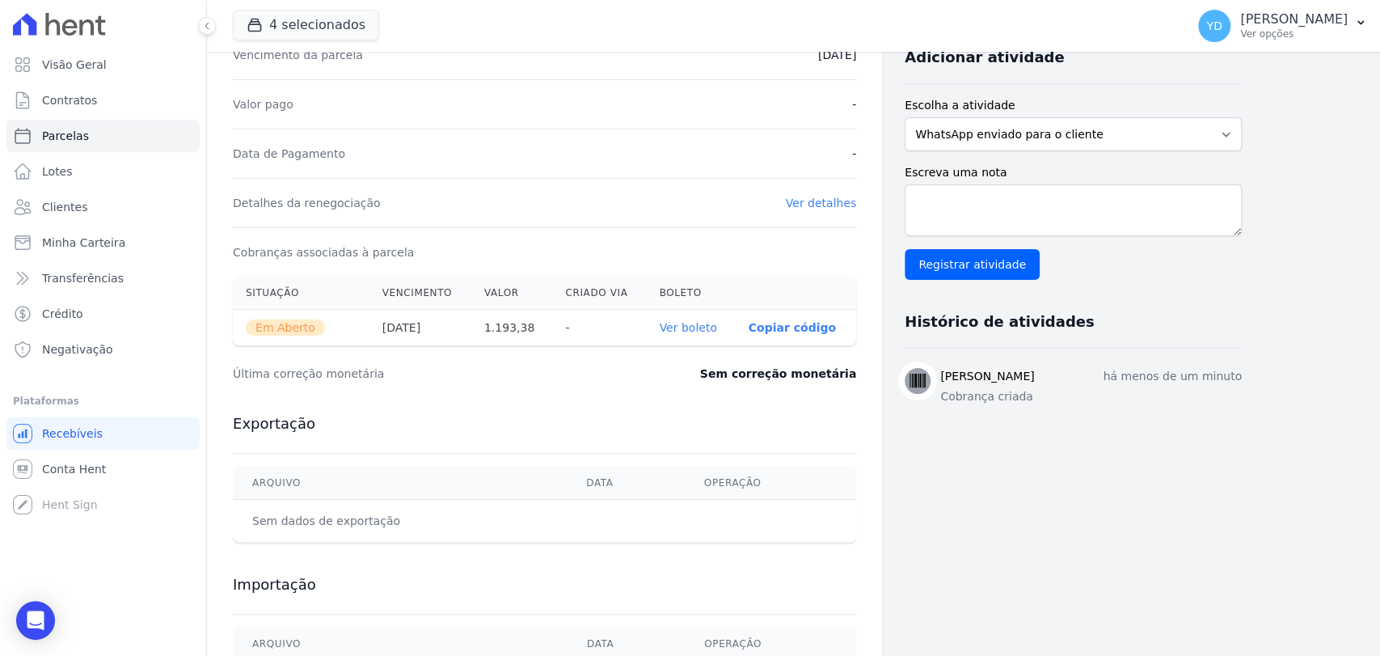
click at [682, 323] on link "Ver boleto" at bounding box center [687, 327] width 57 height 13
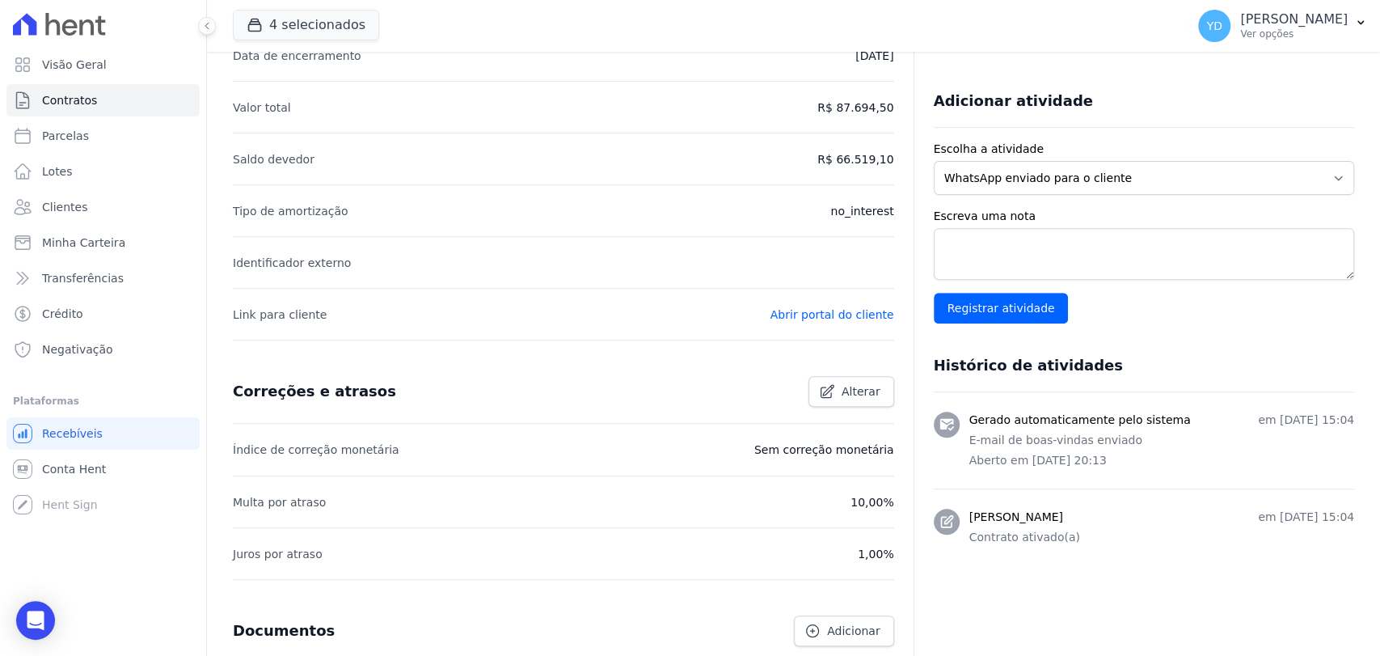
scroll to position [535, 0]
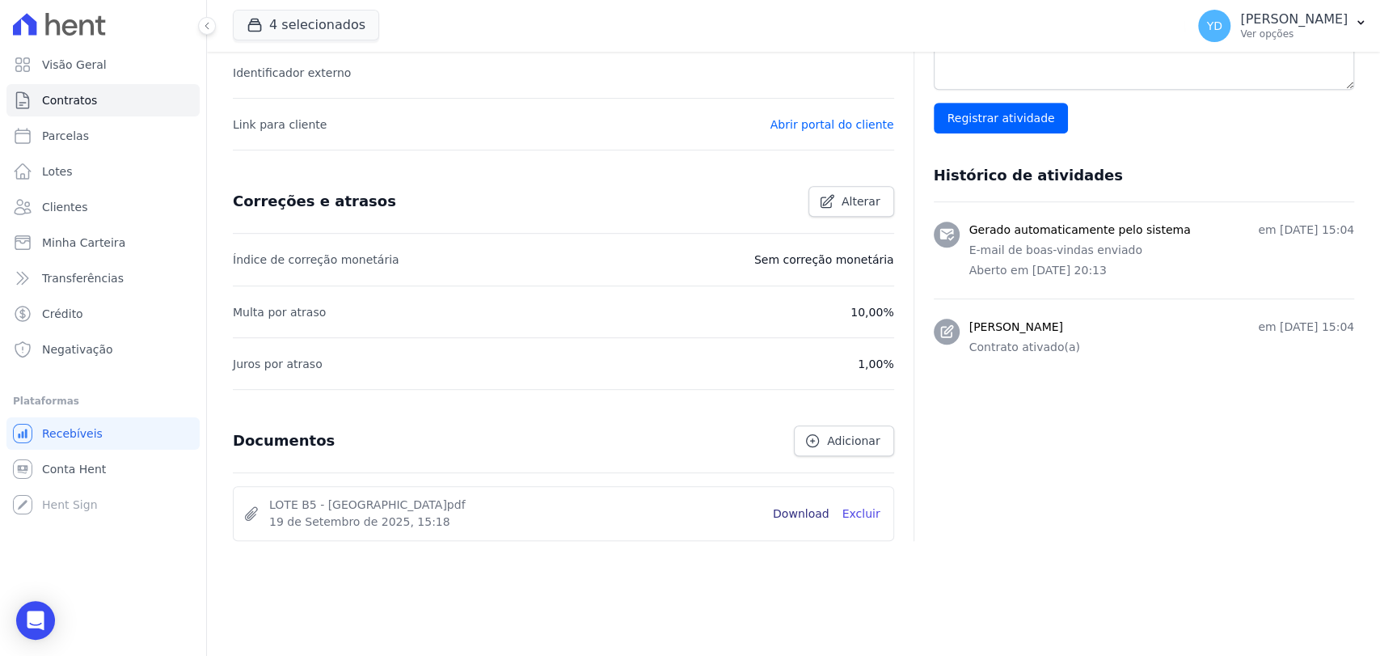
click at [788, 505] on link "Download" at bounding box center [801, 513] width 57 height 17
